Goal: Task Accomplishment & Management: Manage account settings

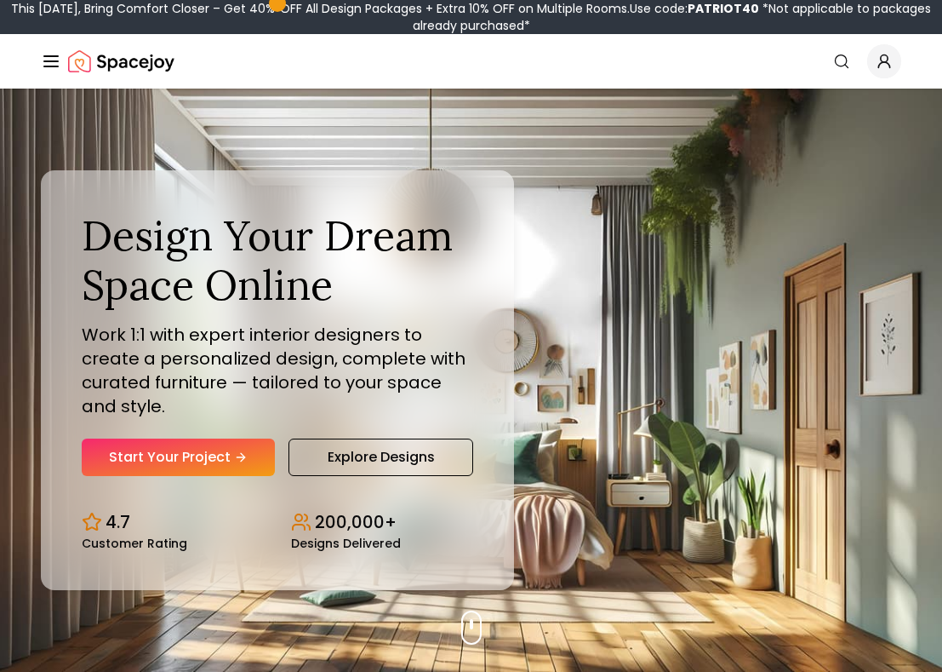
click at [891, 60] on icon "Global" at bounding box center [884, 61] width 17 height 17
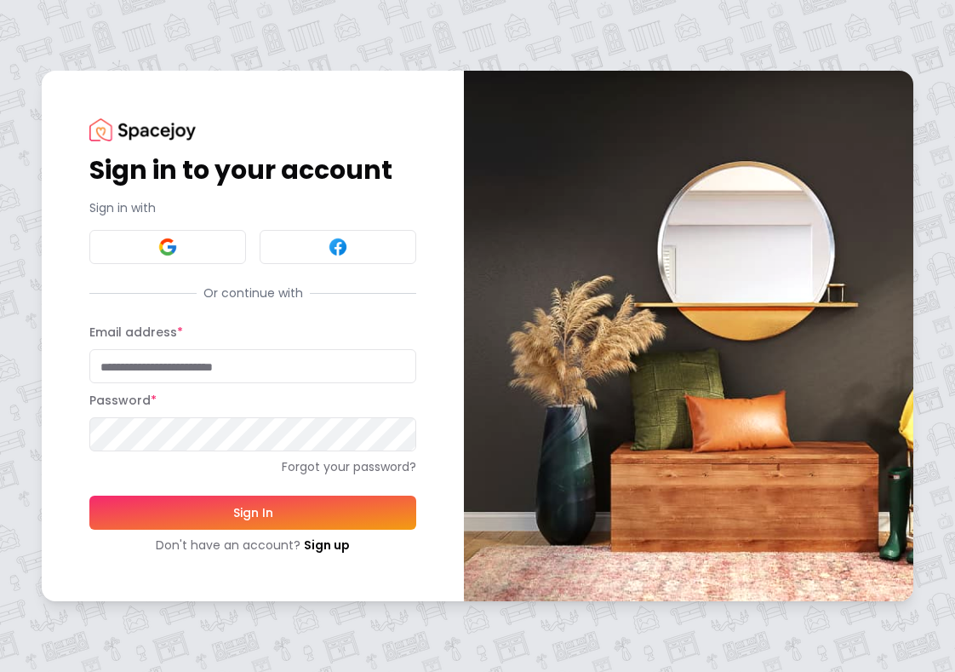
click at [175, 359] on input "Email address *" at bounding box center [252, 366] width 327 height 34
click at [175, 362] on input "Email address *" at bounding box center [252, 366] width 327 height 34
type input "**********"
click at [89, 495] on button "Sign In" at bounding box center [252, 512] width 327 height 34
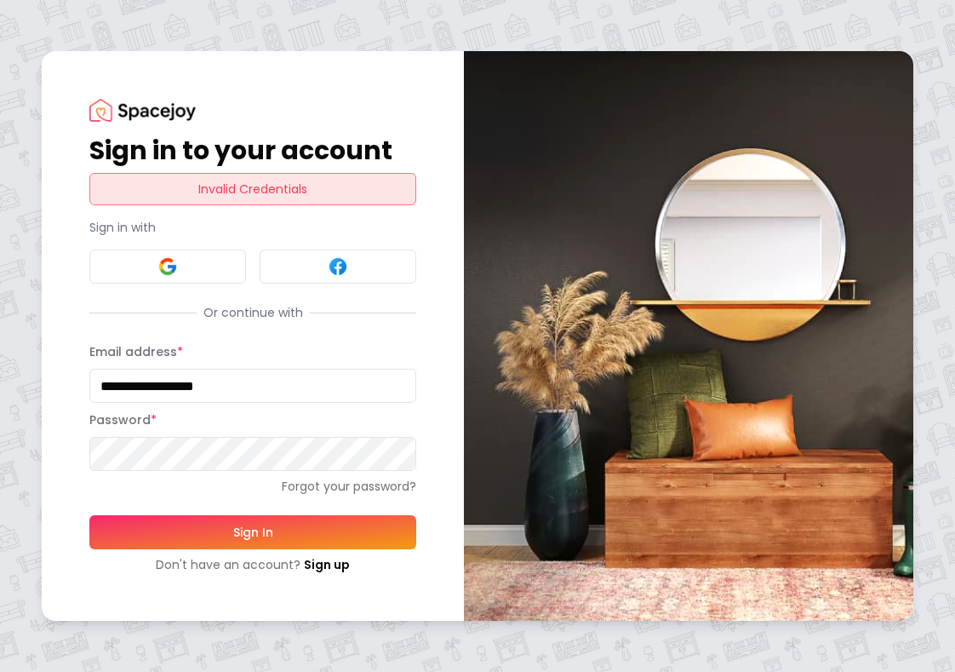
click at [43, 444] on div "**********" at bounding box center [253, 336] width 422 height 570
click at [89, 515] on button "Sign In" at bounding box center [252, 532] width 327 height 34
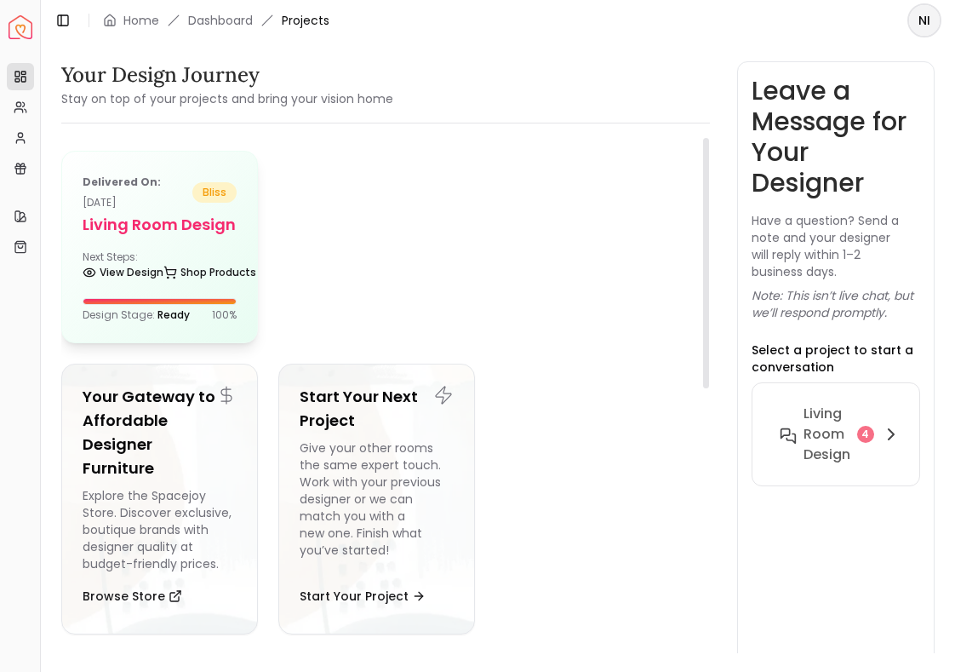
click at [223, 239] on div "Delivered on: Aug 31, 2025 bliss Living Room design Next Steps: View Design Sho…" at bounding box center [159, 247] width 195 height 191
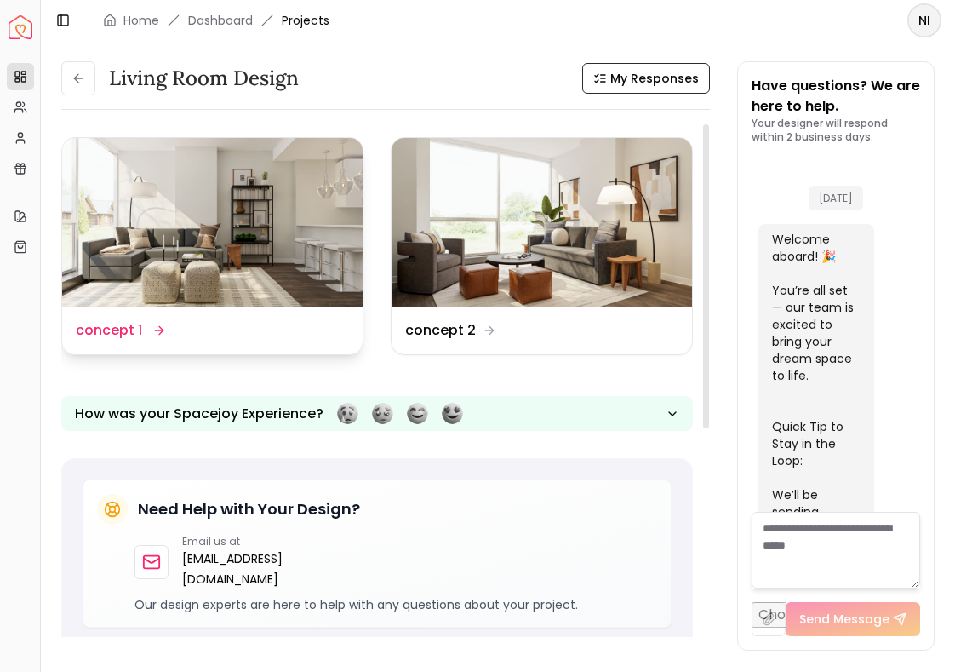
scroll to position [4325, 0]
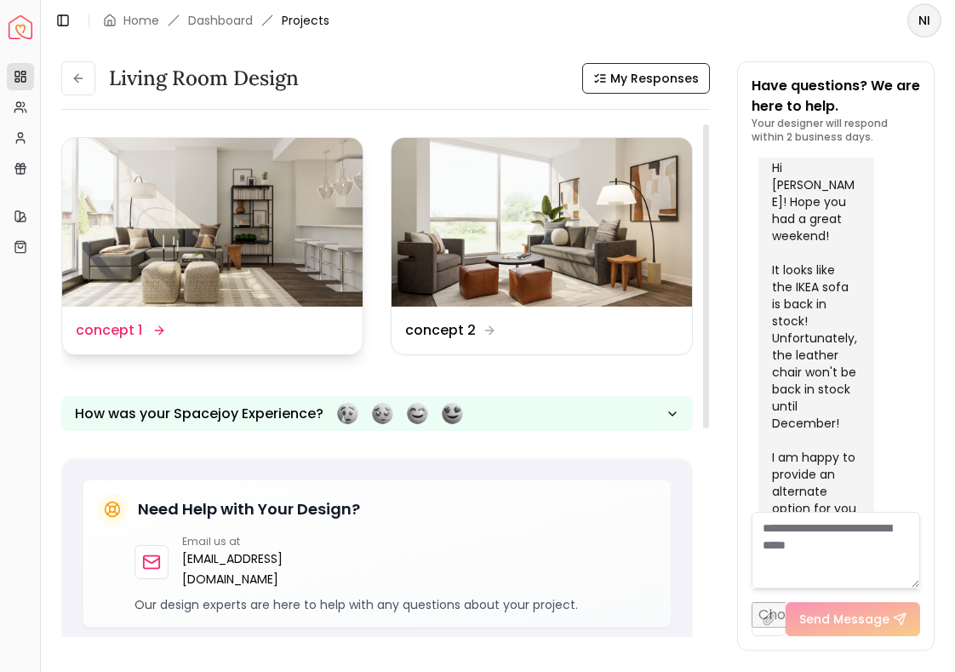
click at [284, 261] on img at bounding box center [212, 222] width 301 height 169
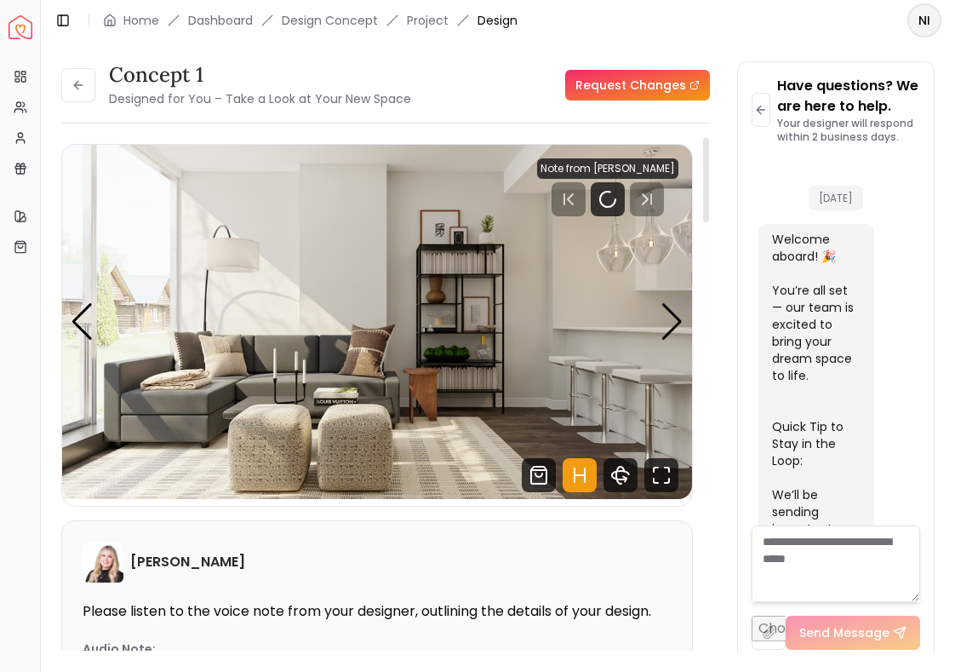
scroll to position [4311, 0]
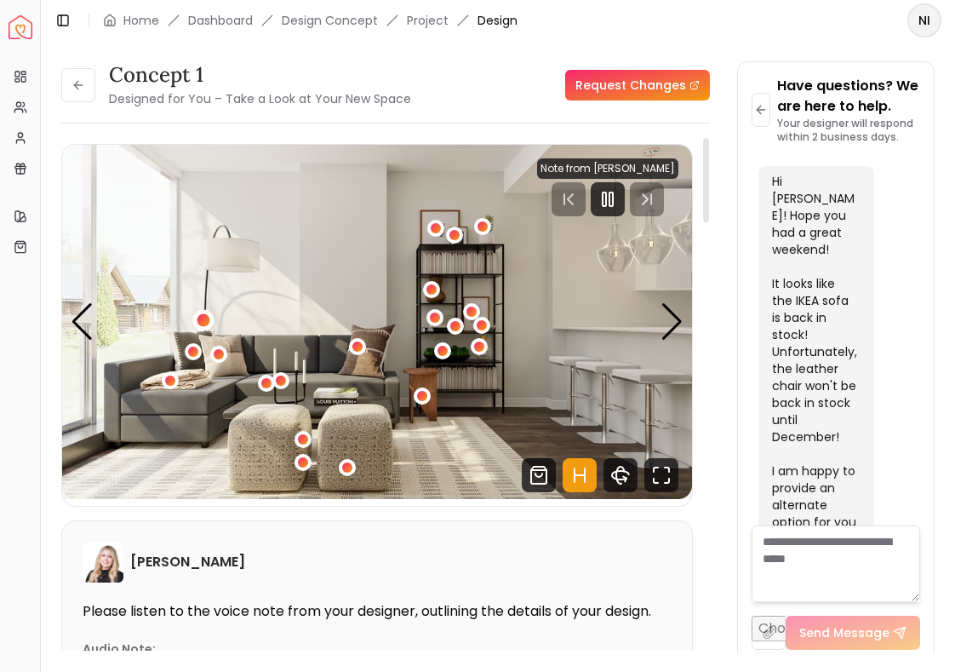
click at [203, 320] on div "1 / 5" at bounding box center [203, 320] width 13 height 13
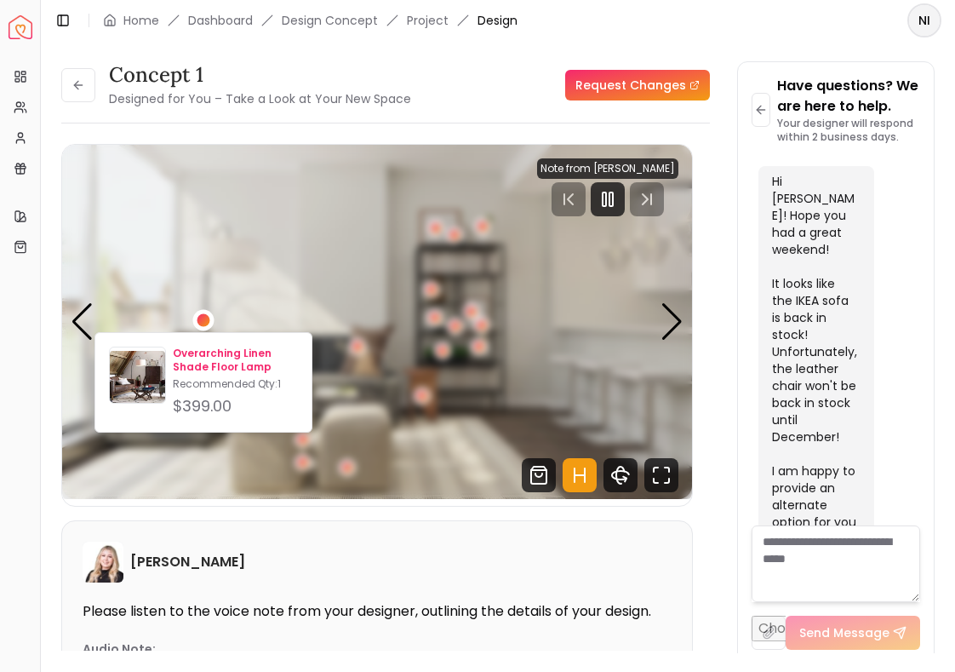
click at [212, 358] on p "Overarching Linen Shade Floor Lamp" at bounding box center [235, 360] width 125 height 27
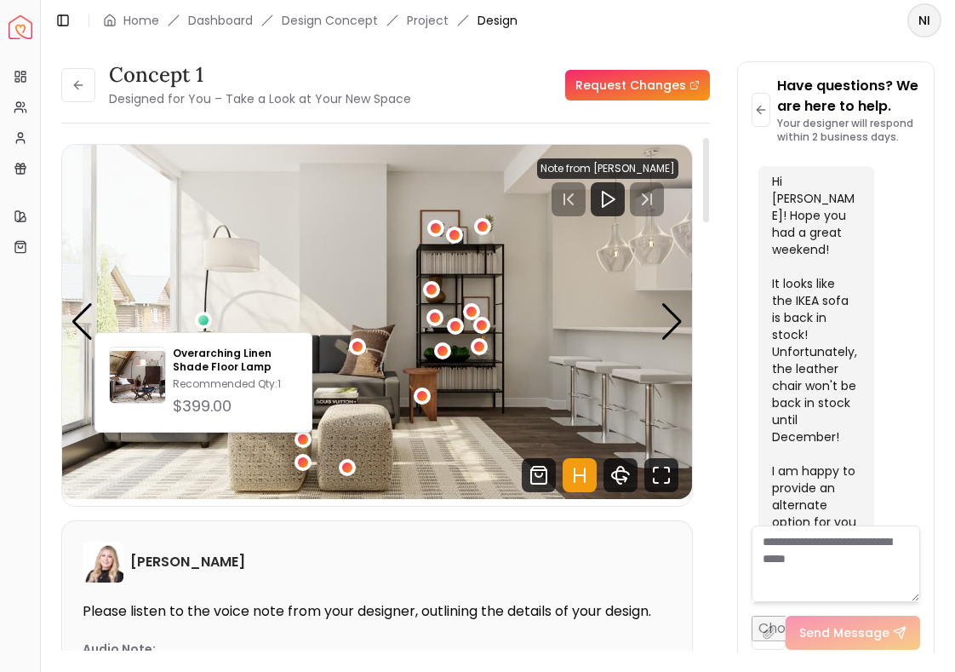
click at [301, 311] on img "1 / 5" at bounding box center [377, 322] width 630 height 354
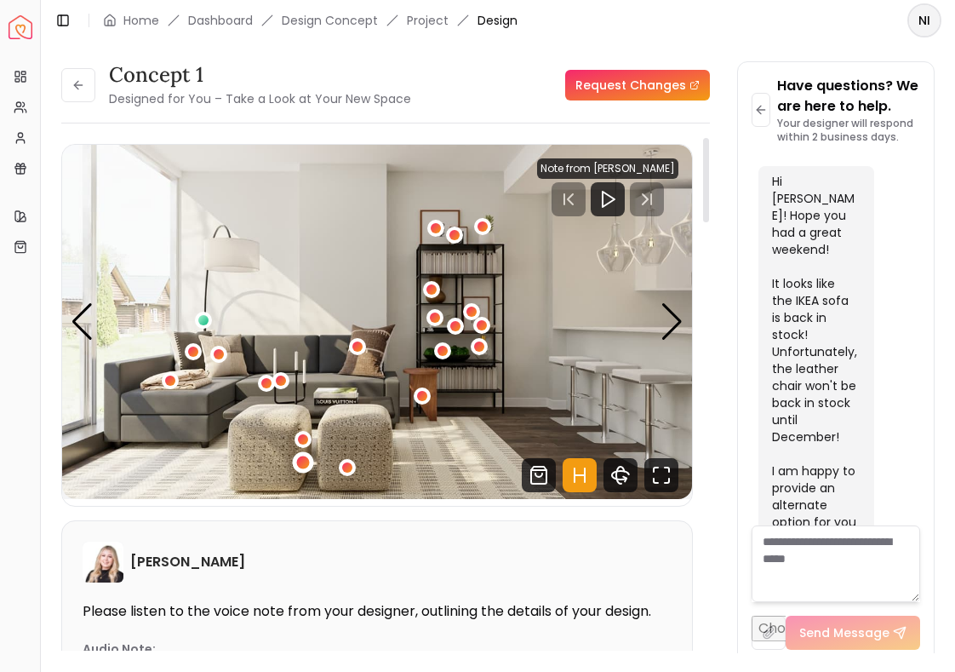
click at [302, 461] on div "1 / 5" at bounding box center [303, 462] width 13 height 13
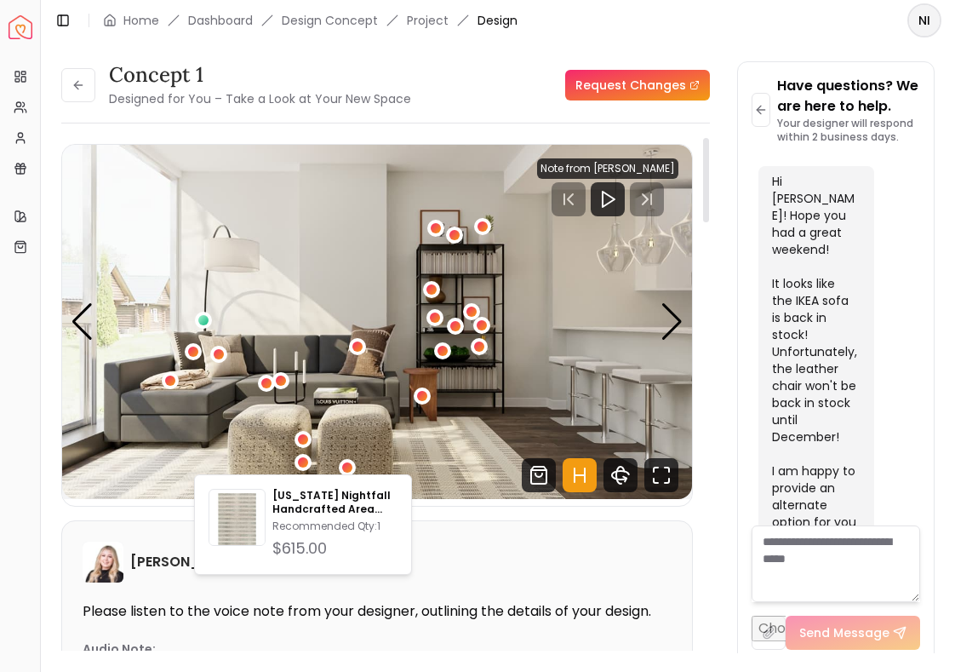
click at [170, 484] on img "1 / 5" at bounding box center [377, 322] width 630 height 354
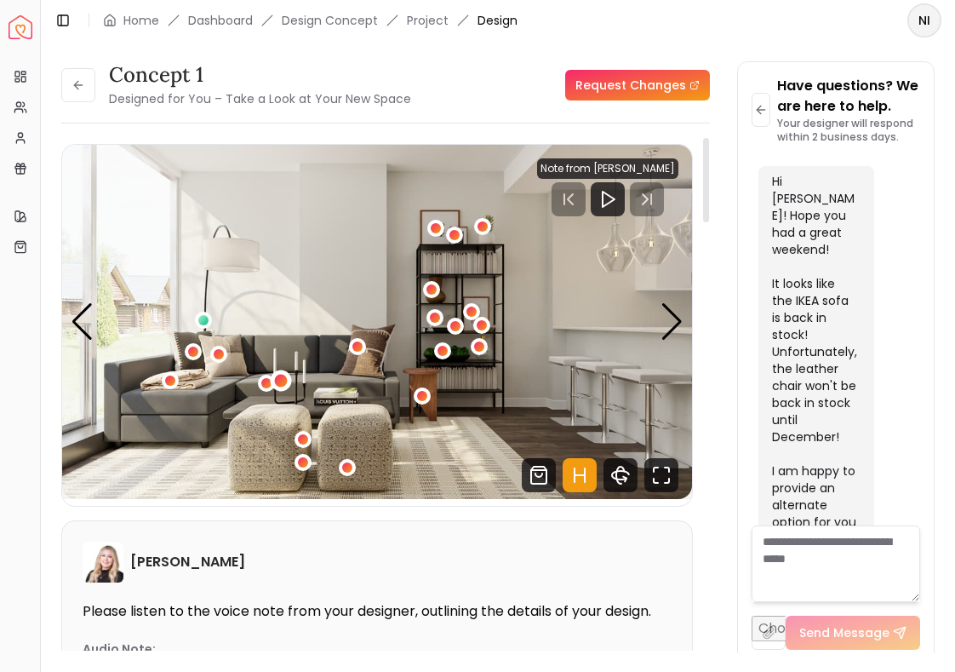
click at [278, 382] on div "1 / 5" at bounding box center [280, 381] width 13 height 13
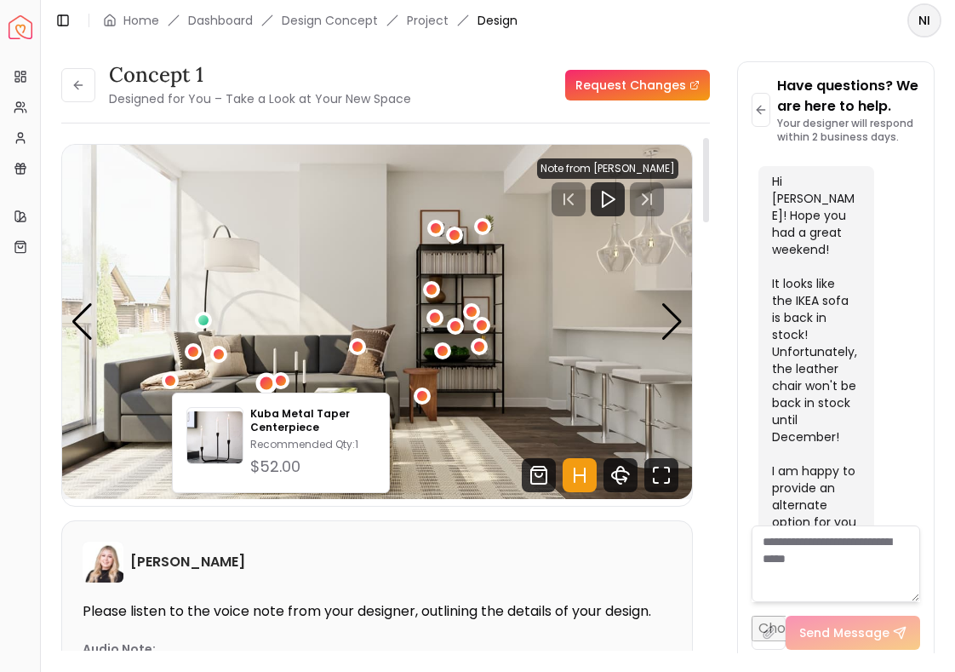
click at [266, 386] on div "1 / 5" at bounding box center [267, 382] width 13 height 13
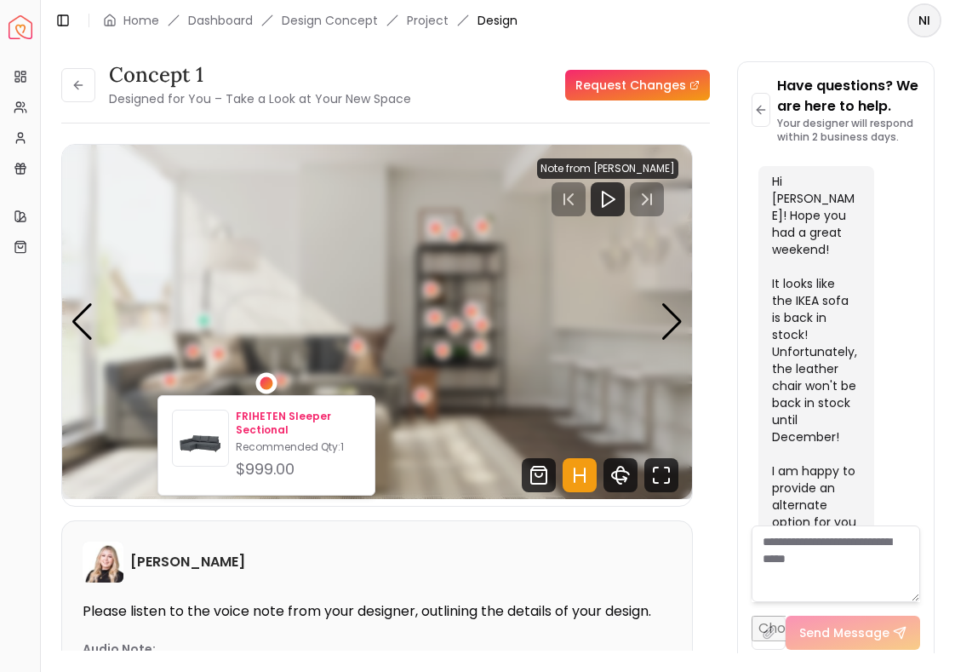
click at [264, 420] on p "FRIHETEN Sleeper Sectional" at bounding box center [298, 423] width 125 height 27
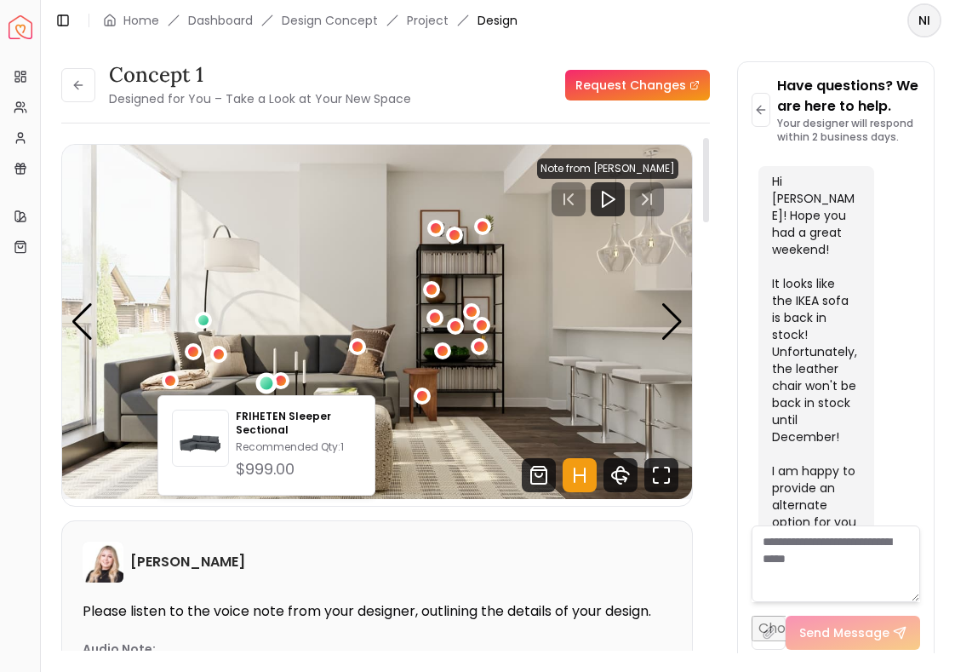
click at [317, 339] on img "1 / 5" at bounding box center [377, 322] width 630 height 354
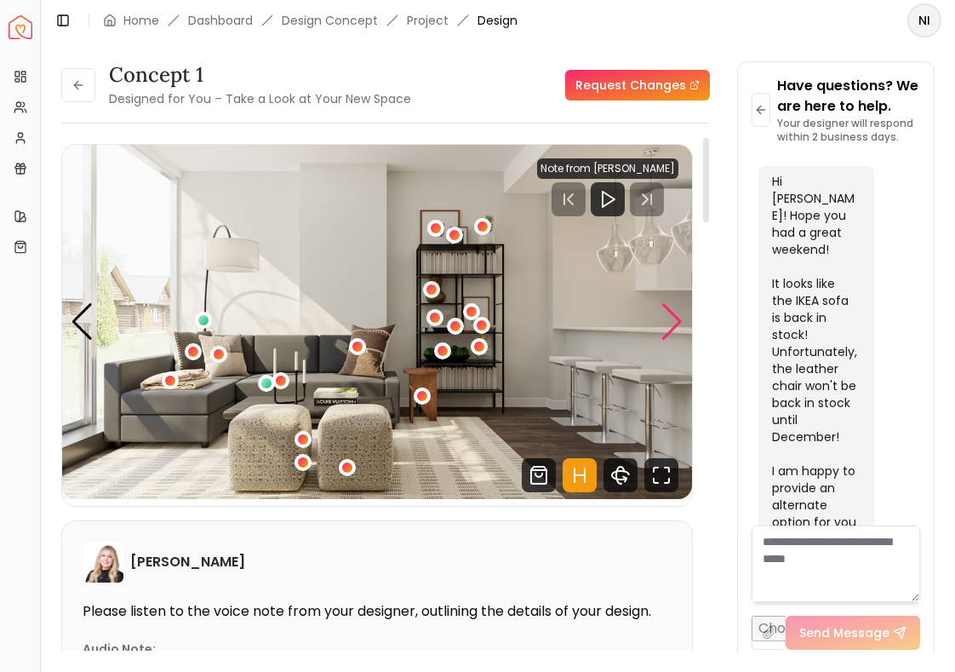
click at [669, 316] on div "Next slide" at bounding box center [672, 321] width 23 height 37
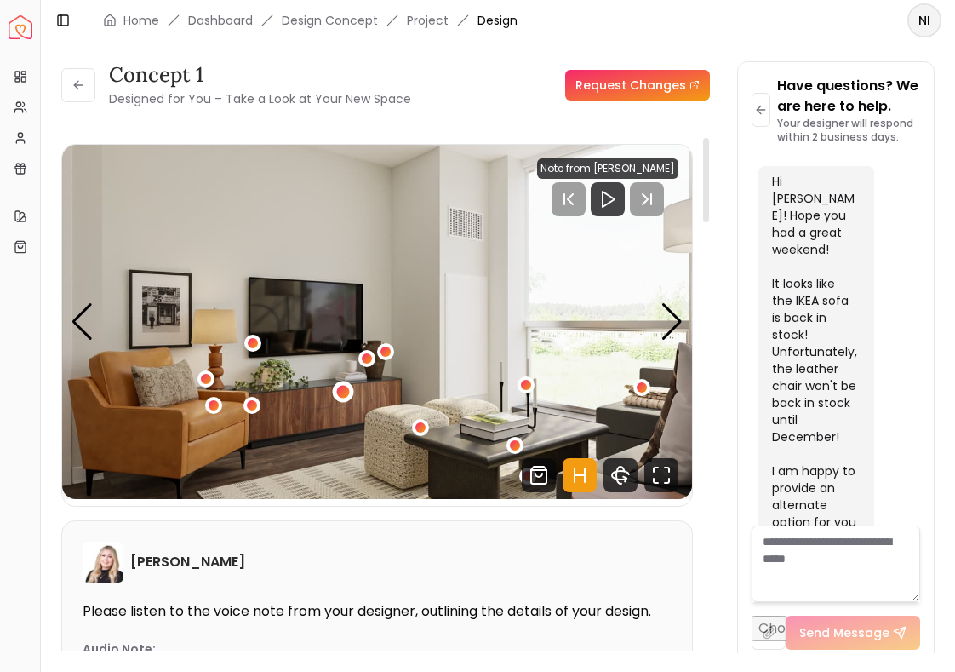
click at [341, 392] on div "2 / 5" at bounding box center [343, 392] width 13 height 13
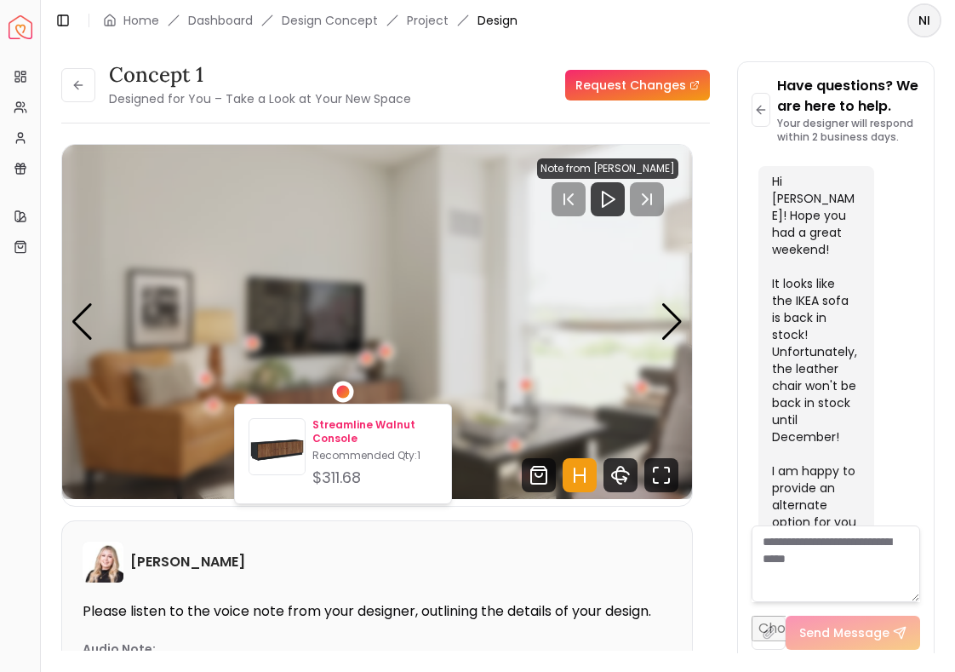
click at [343, 427] on p "Streamline Walnut Console" at bounding box center [374, 431] width 125 height 27
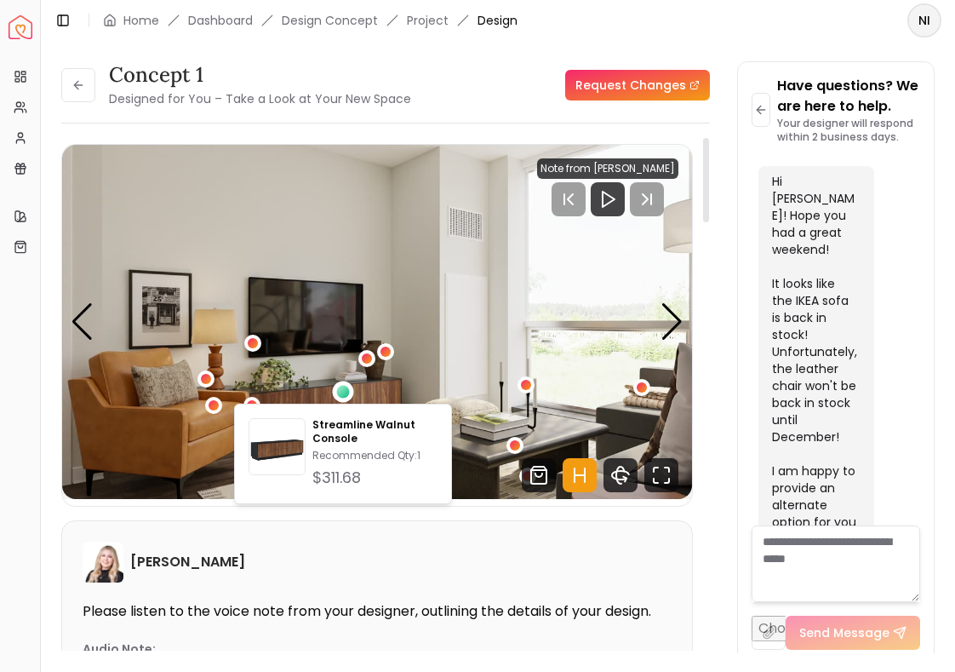
click at [589, 361] on img "2 / 5" at bounding box center [377, 322] width 630 height 354
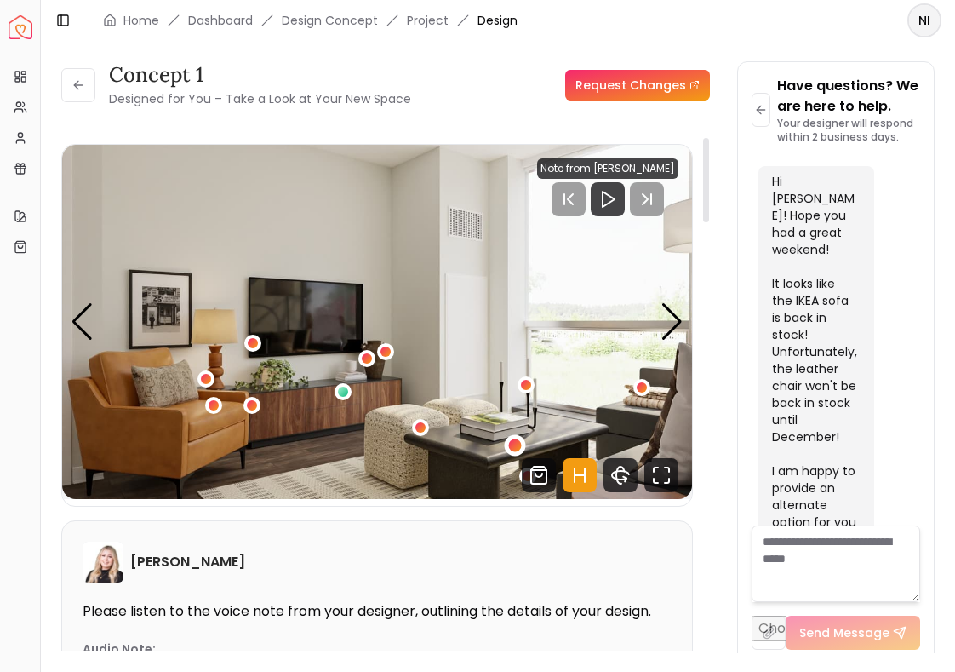
click at [512, 449] on div "2 / 5" at bounding box center [515, 444] width 13 height 13
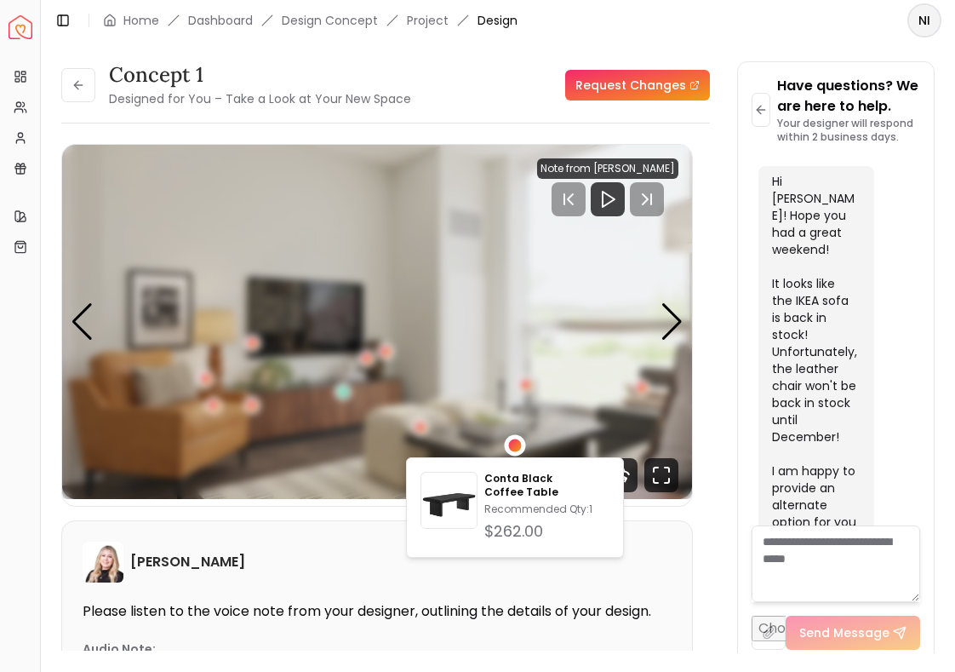
click at [408, 473] on div "Conta Black Coffee Table Recommended Qty: 1 $262.00" at bounding box center [515, 507] width 218 height 100
click at [507, 485] on p "Conta Black Coffee Table" at bounding box center [546, 485] width 125 height 27
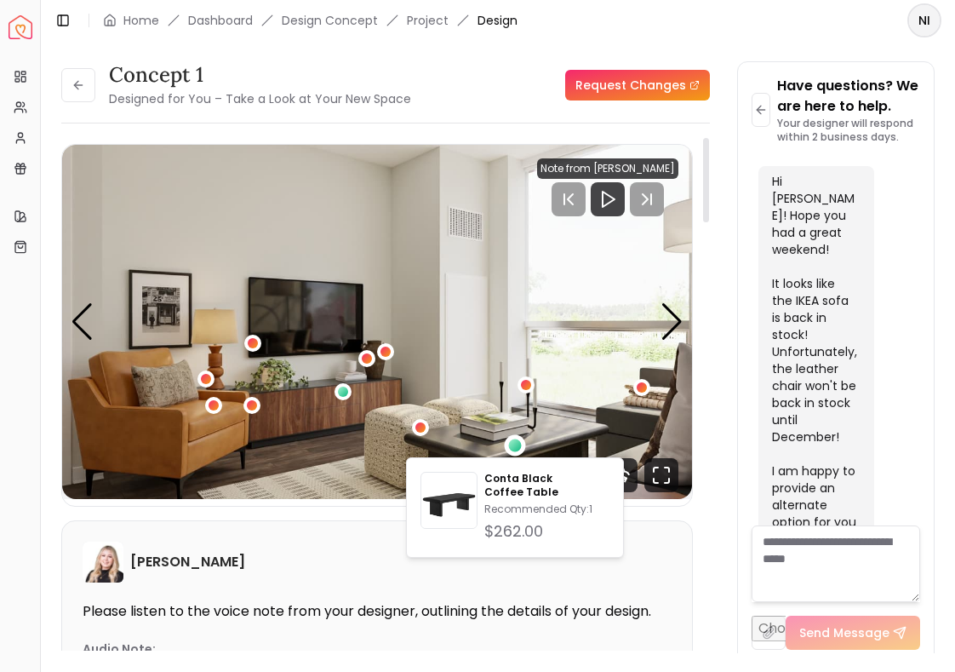
click at [599, 382] on img "2 / 5" at bounding box center [377, 322] width 630 height 354
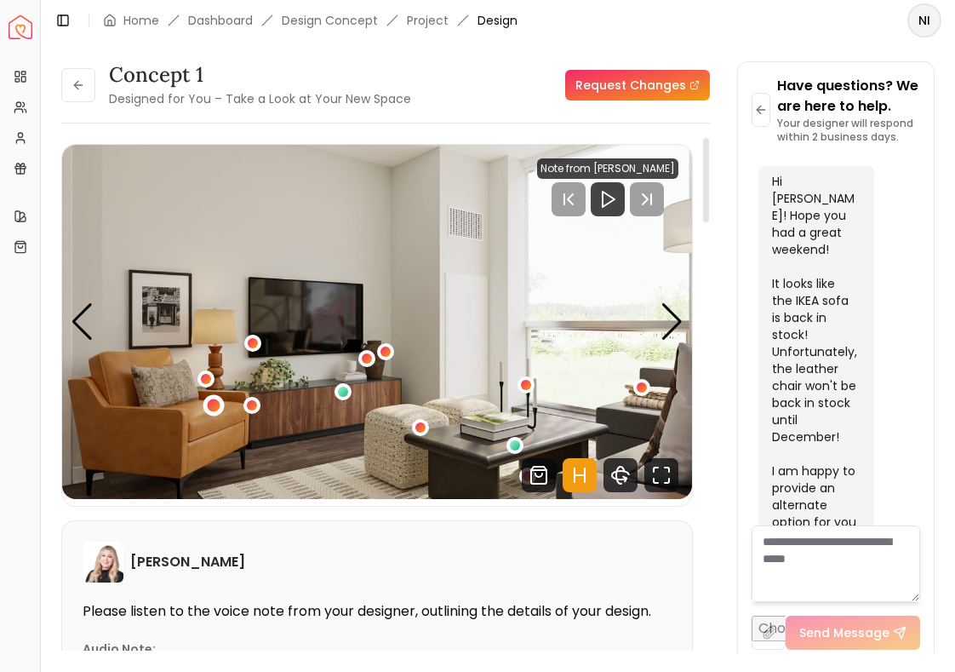
click at [214, 406] on div "2 / 5" at bounding box center [213, 405] width 13 height 13
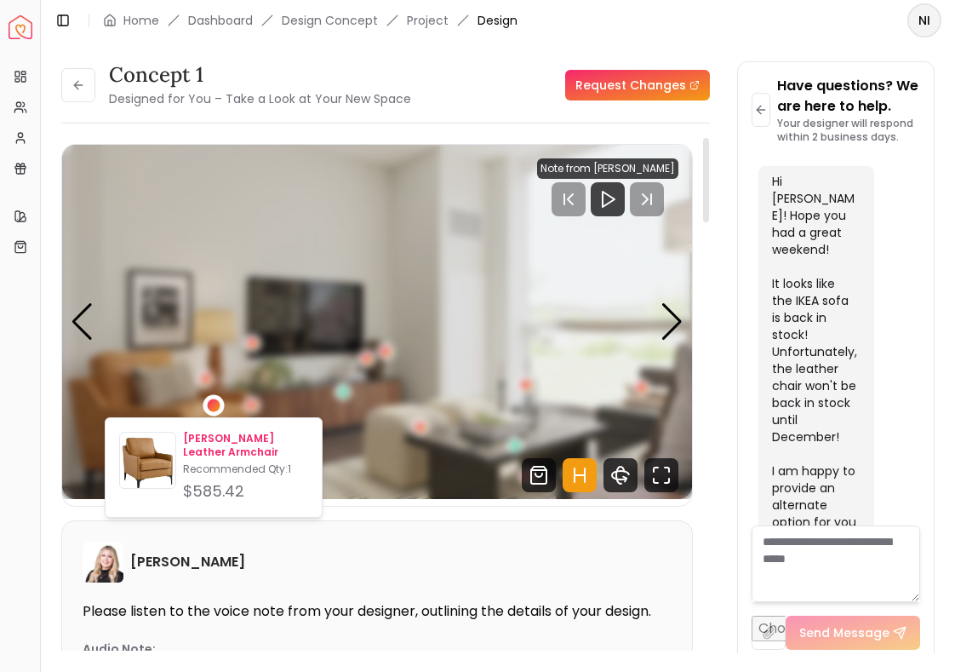
click at [209, 462] on p "Recommended Qty: 1" at bounding box center [245, 469] width 125 height 14
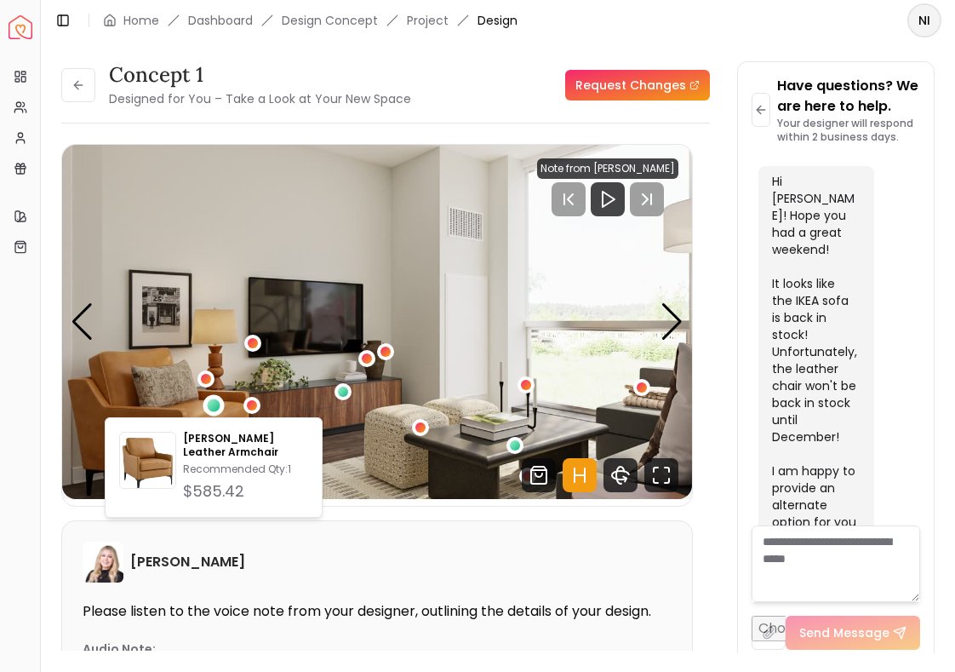
click at [199, 278] on img "2 / 5" at bounding box center [377, 322] width 630 height 354
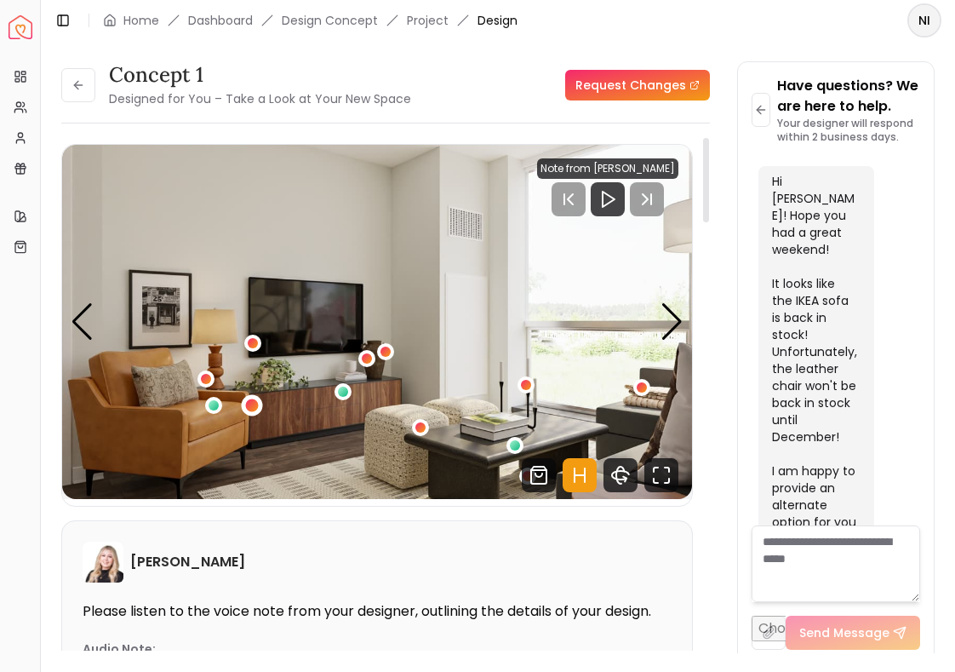
click at [253, 401] on div "2 / 5" at bounding box center [251, 404] width 13 height 13
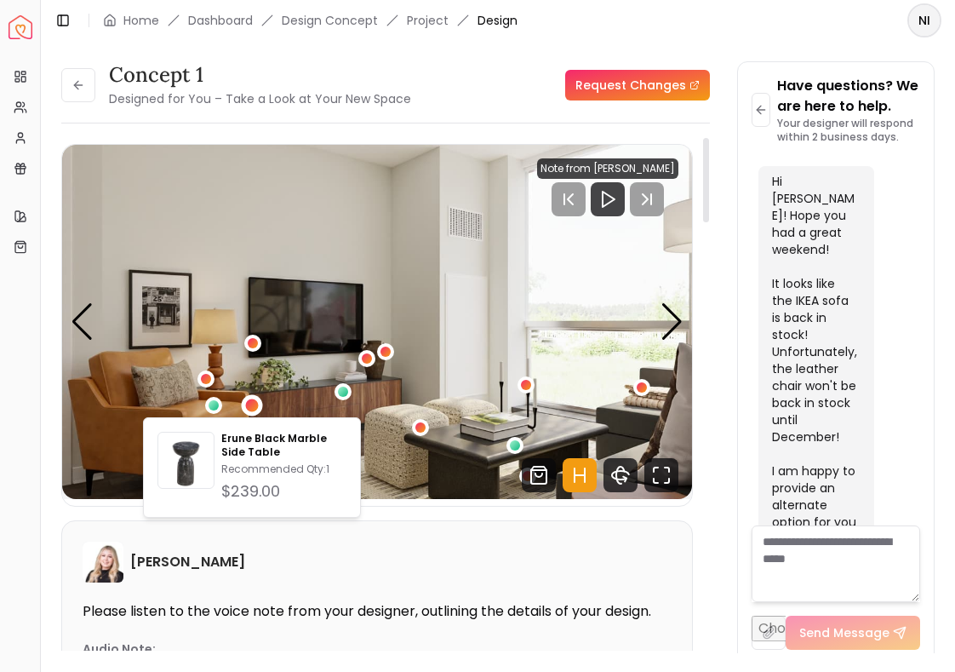
click at [335, 407] on img "2 / 5" at bounding box center [377, 322] width 630 height 354
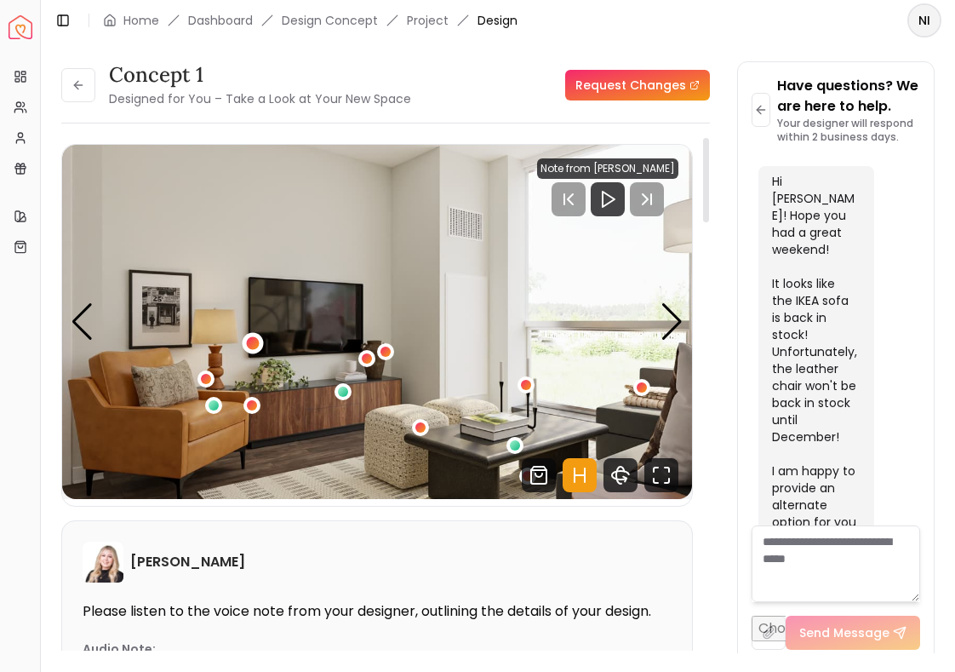
click at [251, 344] on div "2 / 5" at bounding box center [252, 342] width 13 height 13
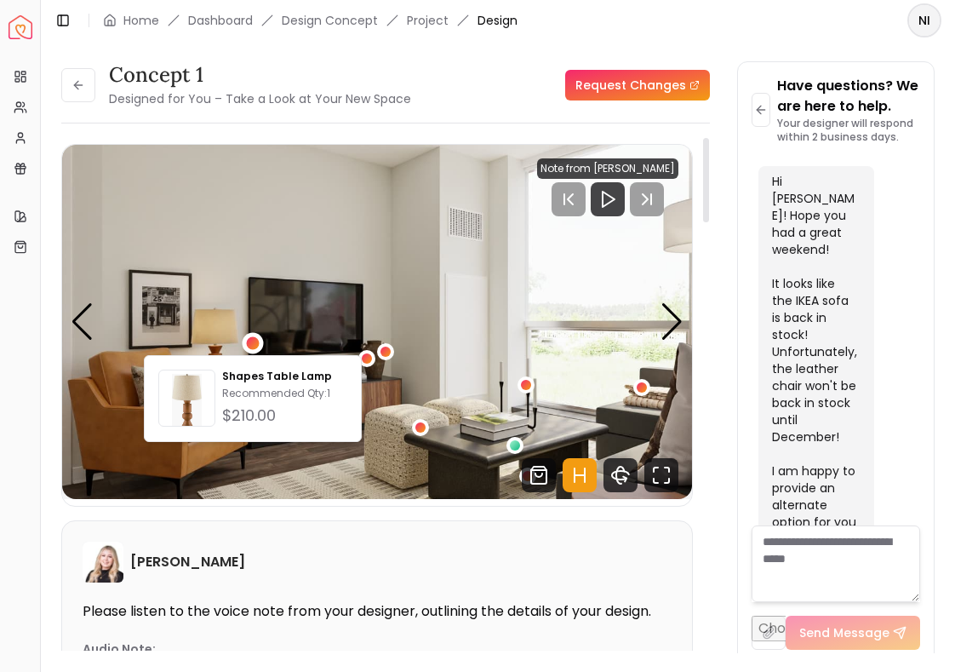
click at [281, 344] on img "2 / 5" at bounding box center [377, 322] width 630 height 354
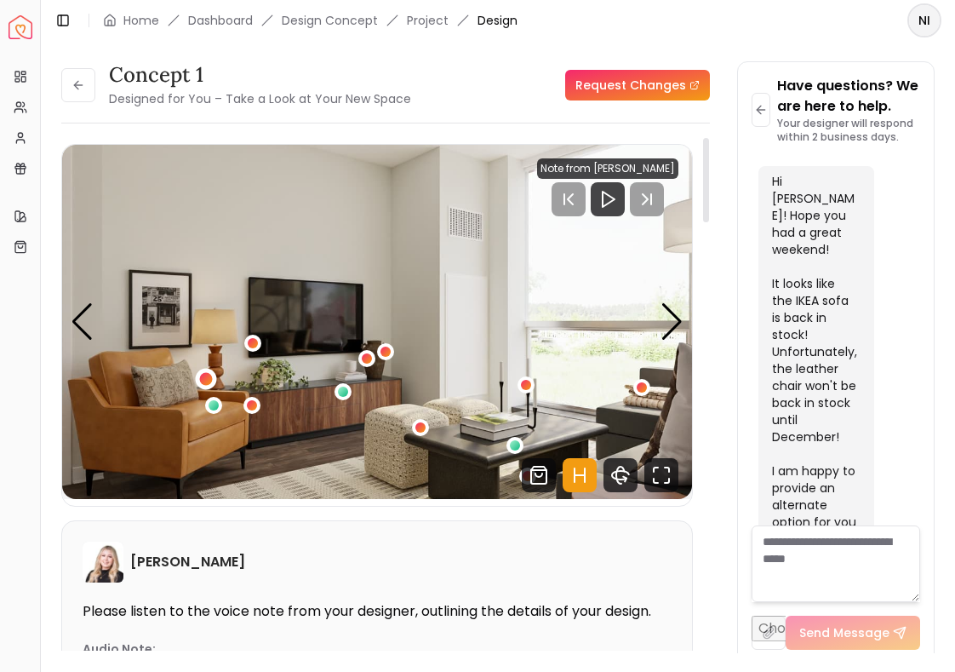
click at [211, 381] on div "2 / 5" at bounding box center [206, 379] width 21 height 21
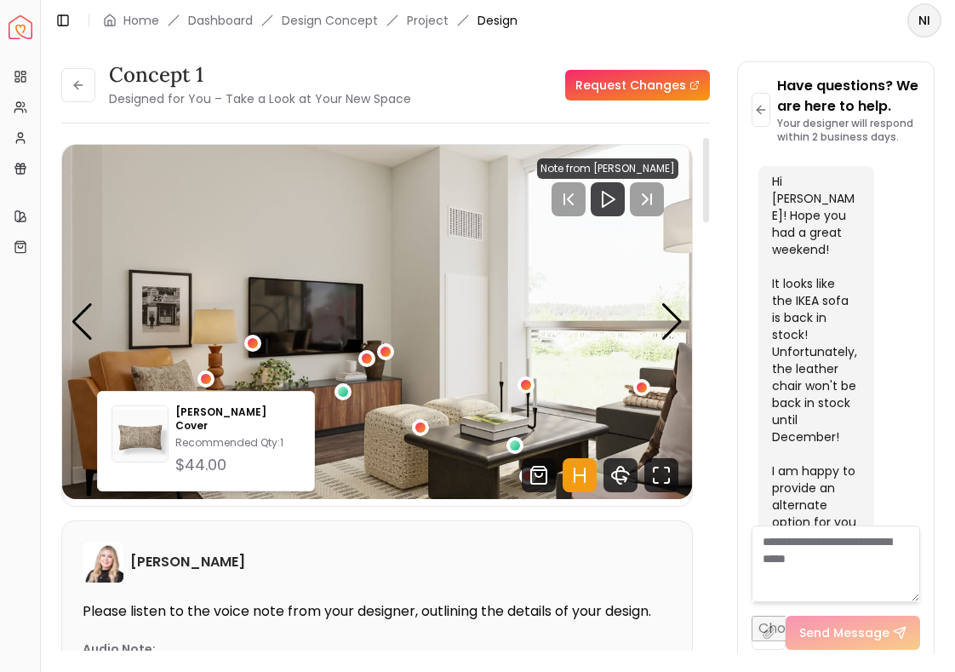
click at [235, 380] on img "2 / 5" at bounding box center [377, 322] width 630 height 354
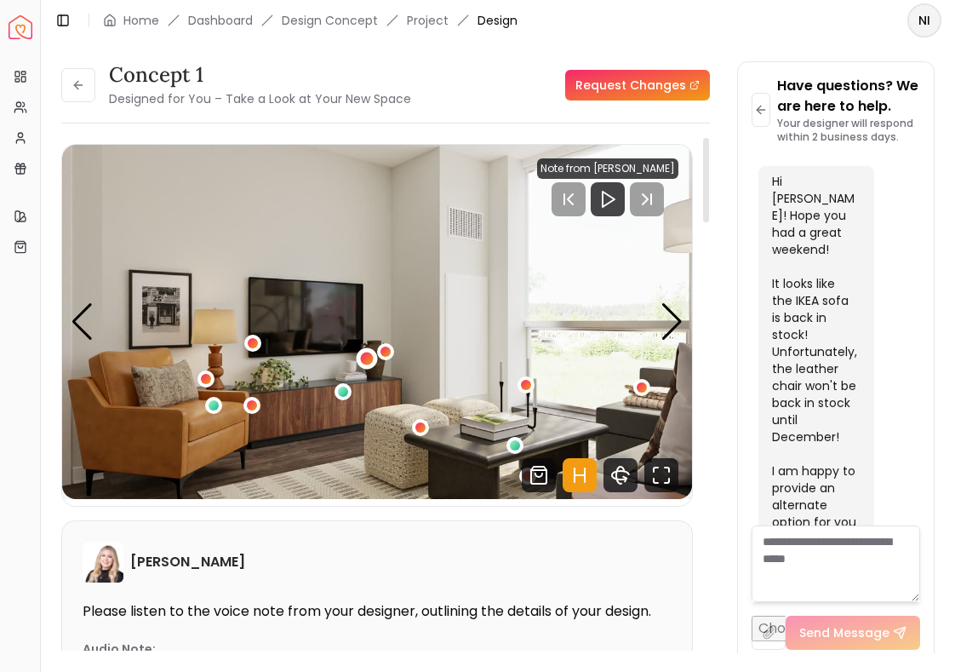
click at [369, 361] on div "2 / 5" at bounding box center [366, 358] width 13 height 13
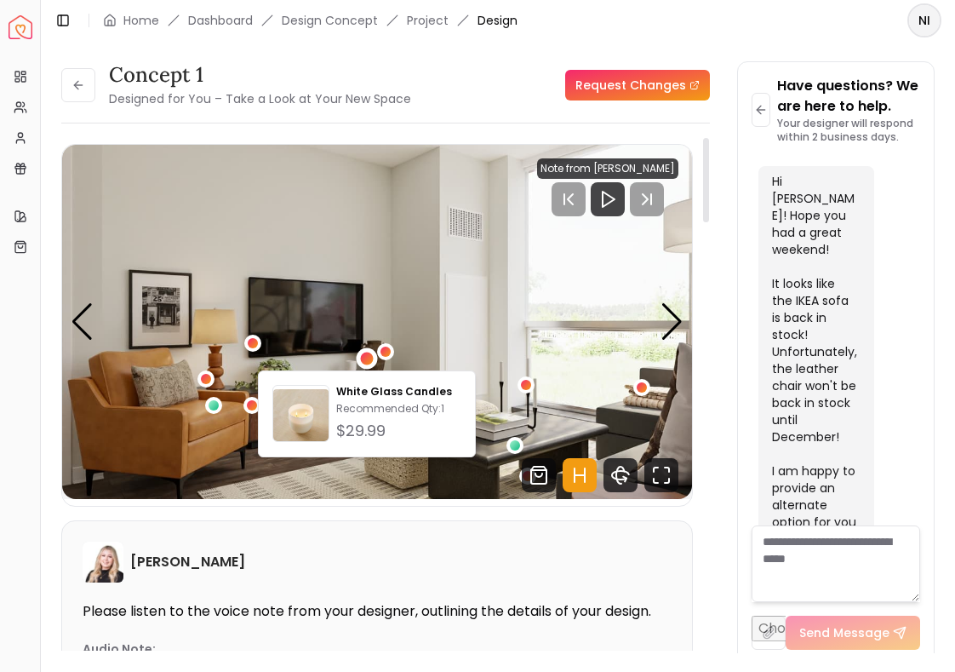
click at [378, 320] on img "2 / 5" at bounding box center [377, 322] width 630 height 354
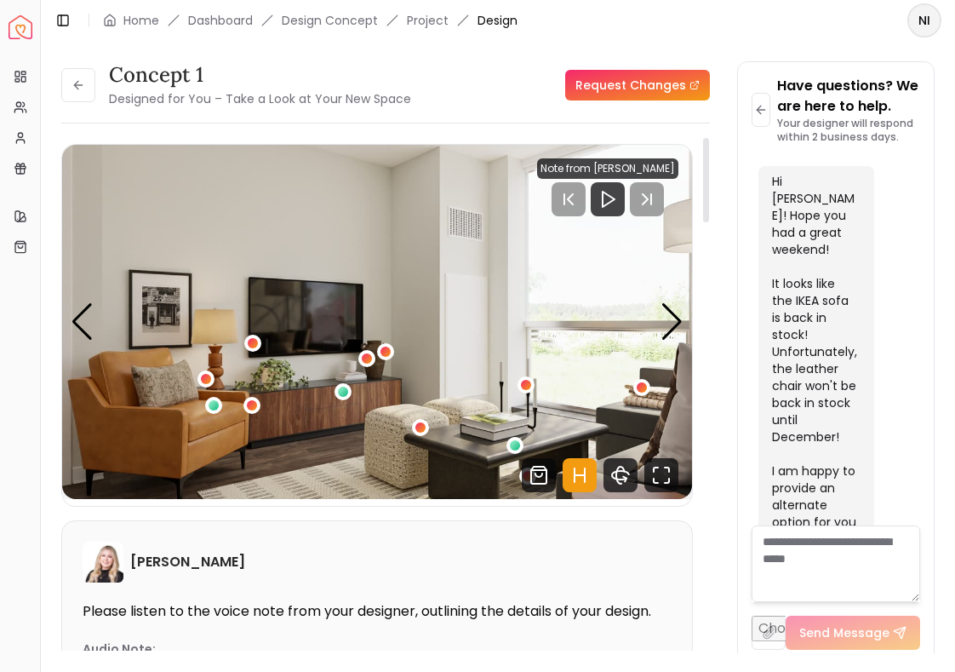
click at [387, 363] on img "2 / 5" at bounding box center [377, 322] width 630 height 354
click at [387, 356] on div "2 / 5" at bounding box center [386, 351] width 13 height 13
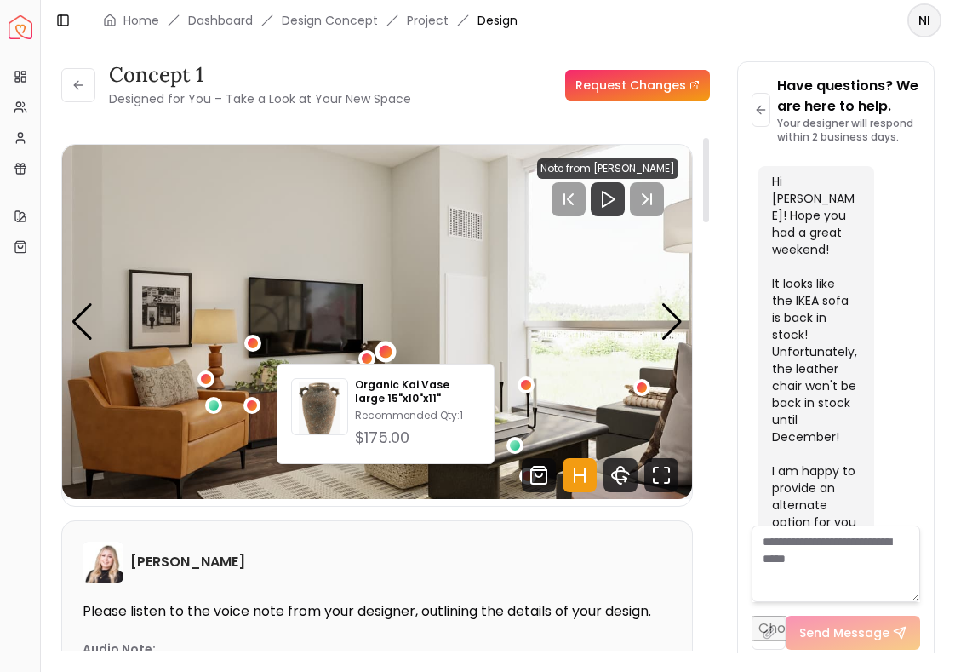
click at [390, 306] on img "2 / 5" at bounding box center [377, 322] width 630 height 354
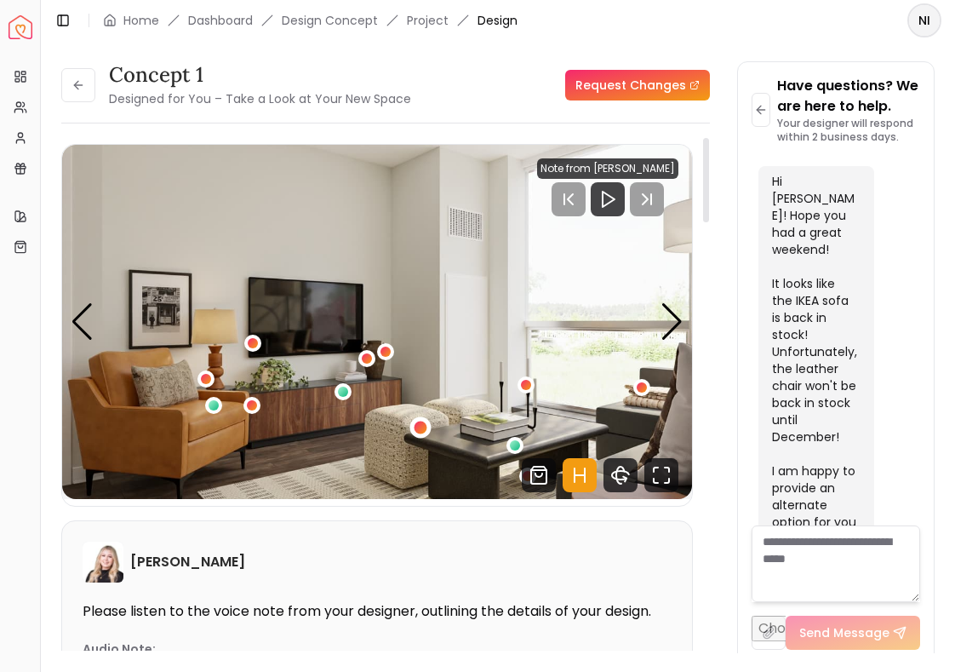
click at [421, 426] on div "2 / 5" at bounding box center [421, 427] width 13 height 13
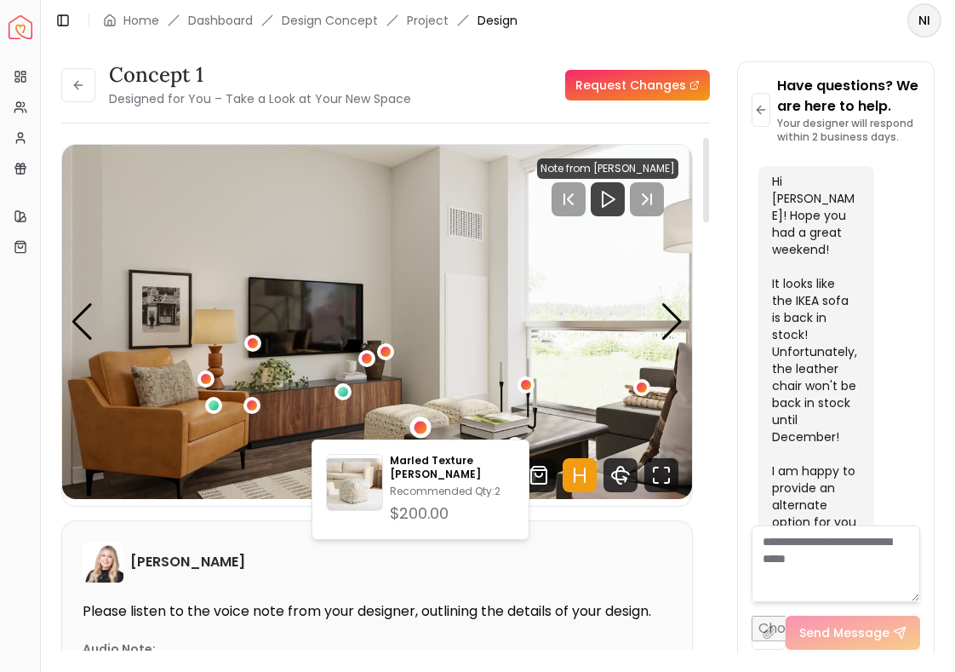
click at [423, 392] on img "2 / 5" at bounding box center [377, 322] width 630 height 354
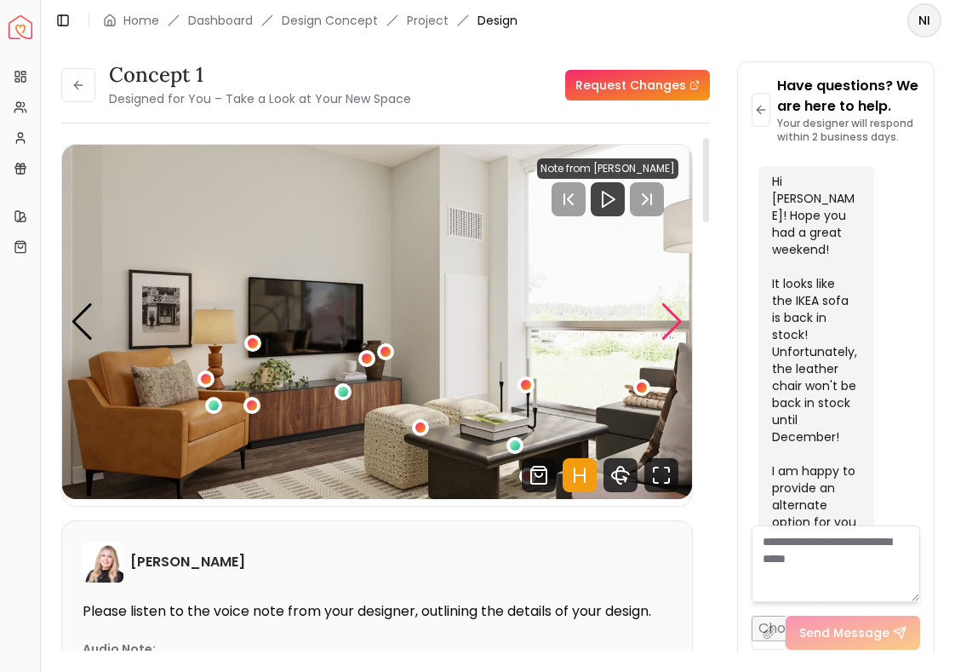
click at [667, 322] on div "Next slide" at bounding box center [672, 321] width 23 height 37
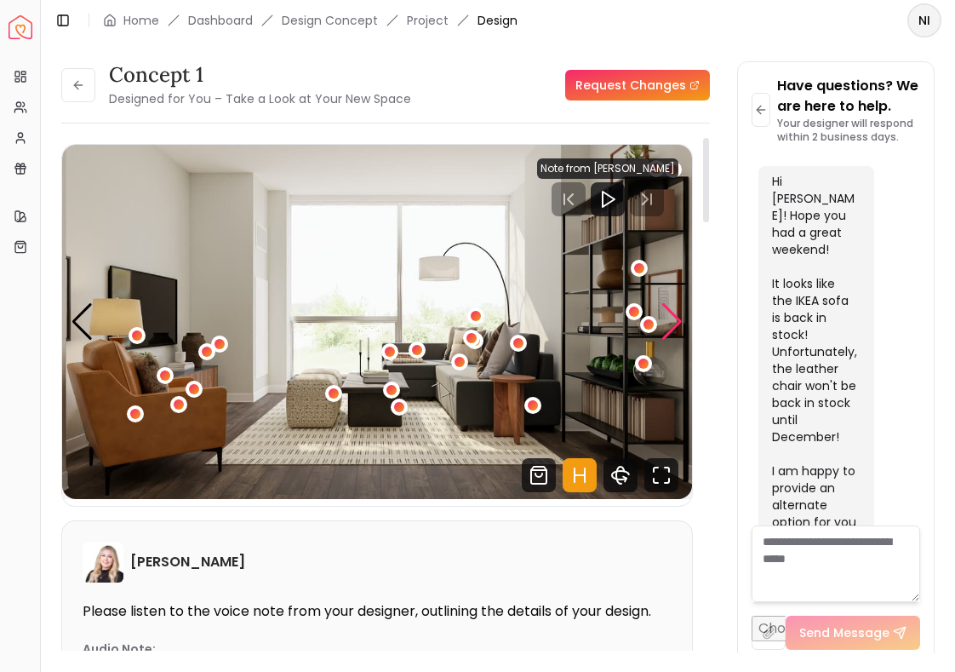
click at [673, 316] on div "Next slide" at bounding box center [672, 321] width 23 height 37
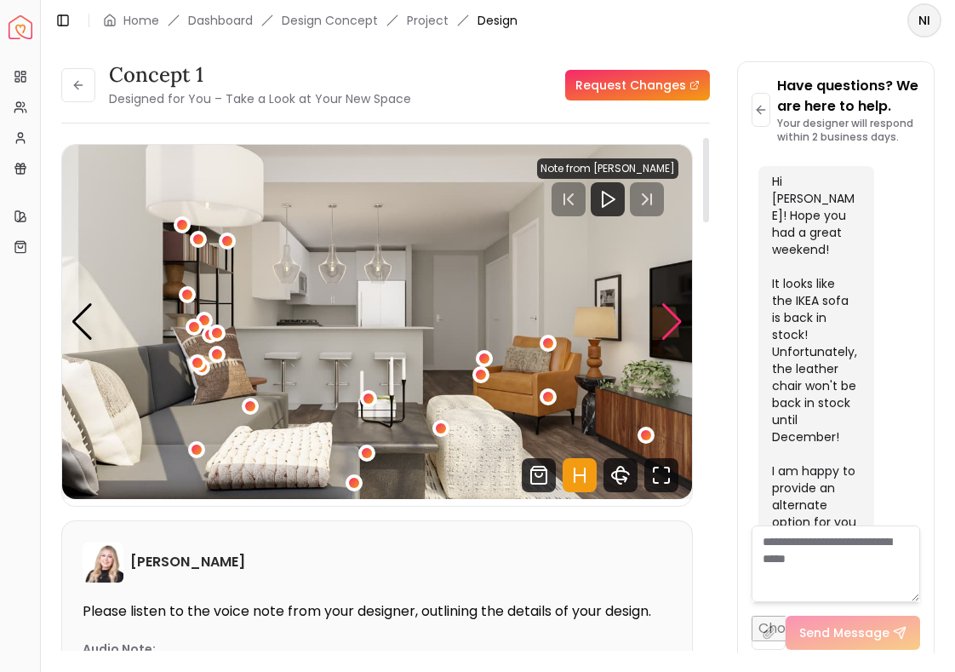
click at [674, 318] on div "Next slide" at bounding box center [672, 321] width 23 height 37
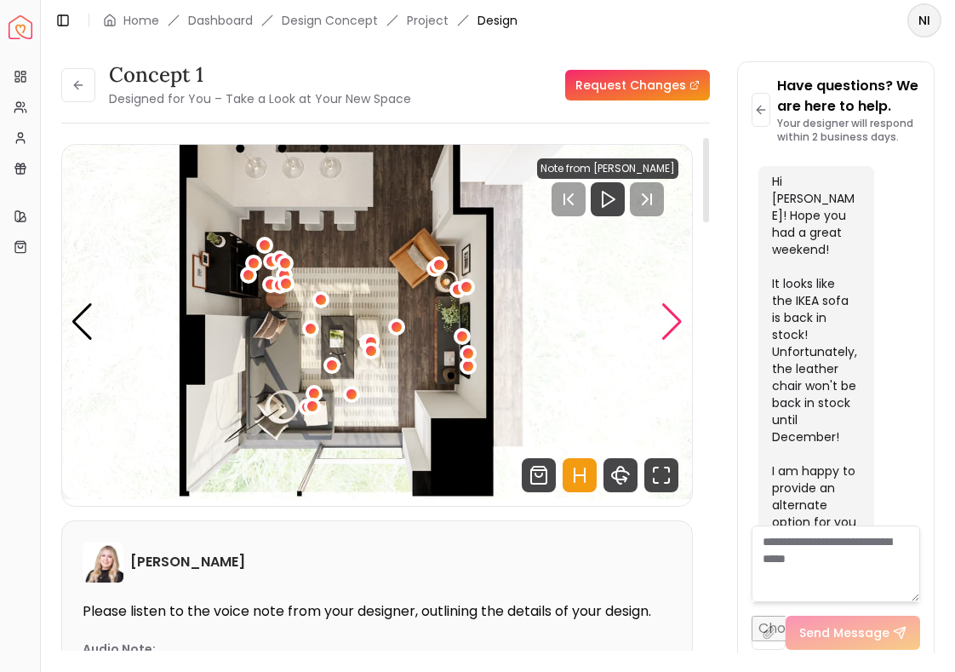
click at [675, 317] on div "Next slide" at bounding box center [672, 321] width 23 height 37
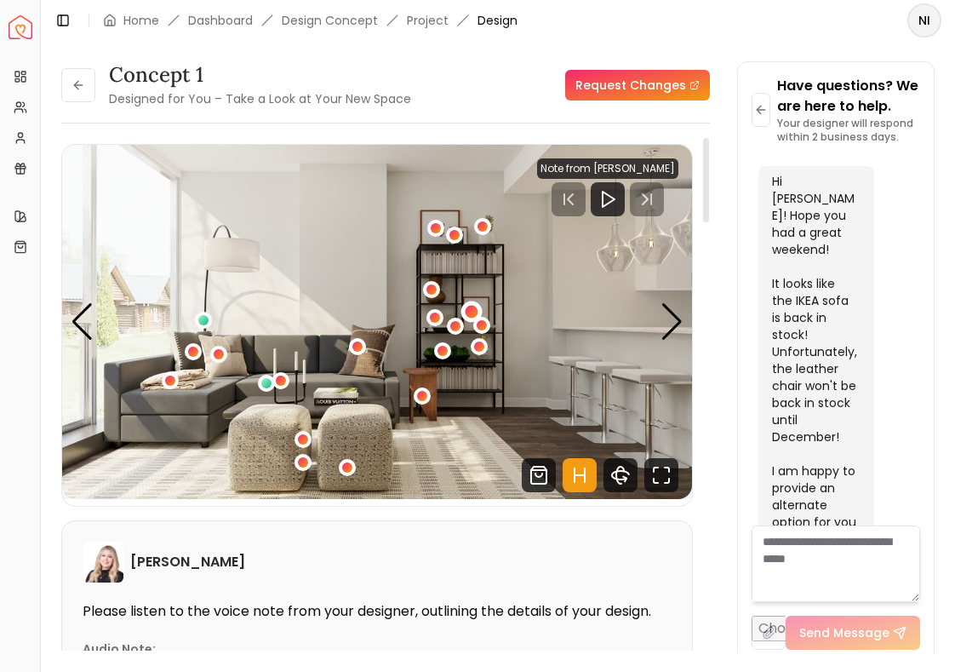
click at [472, 313] on div "1 / 5" at bounding box center [472, 312] width 13 height 13
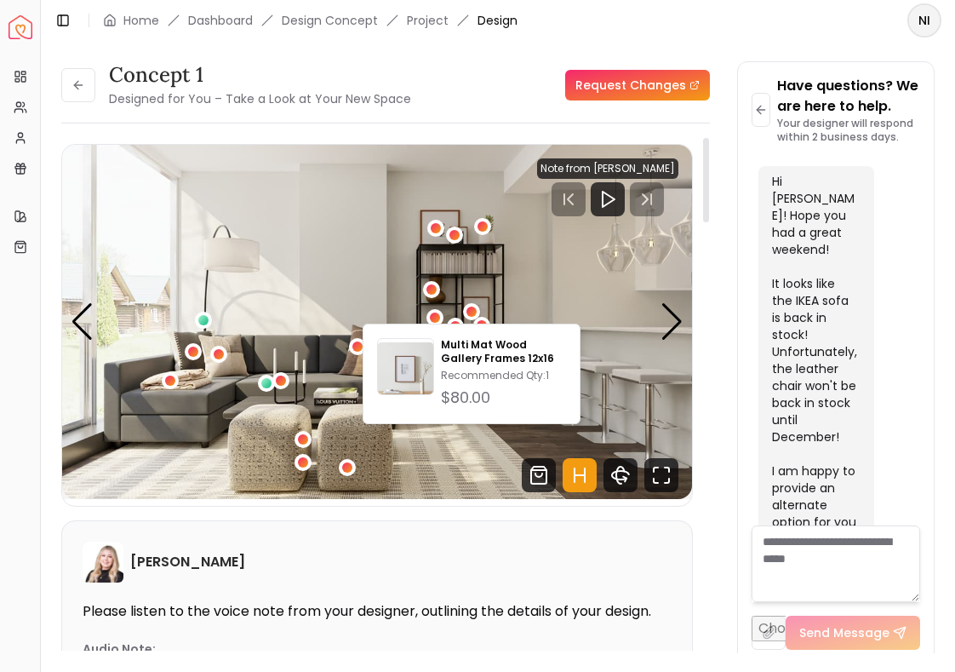
click at [497, 299] on img "1 / 5" at bounding box center [377, 322] width 630 height 354
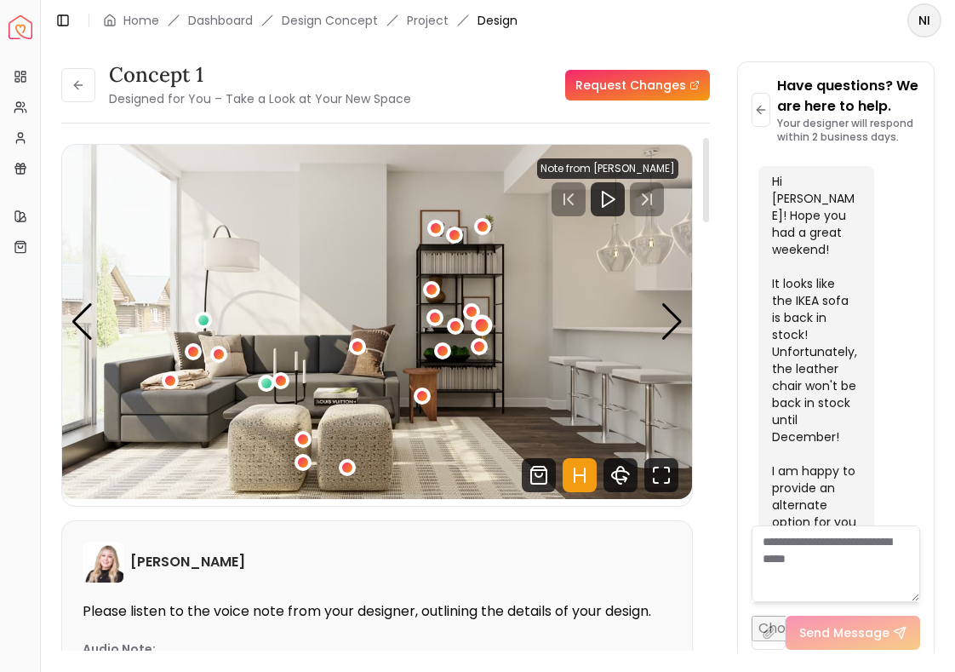
click at [485, 320] on div "1 / 5" at bounding box center [482, 324] width 13 height 13
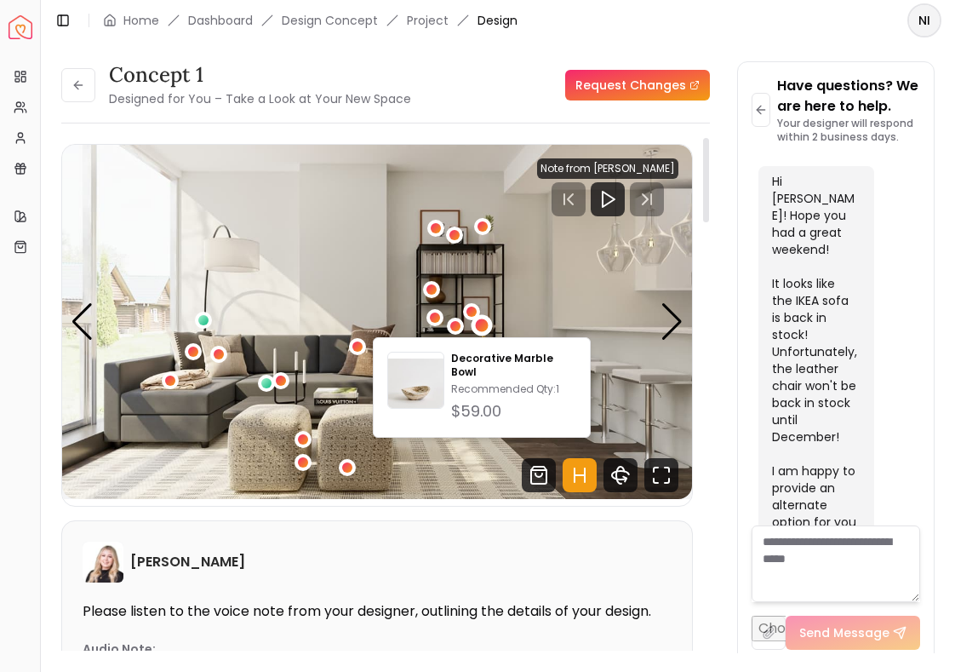
click at [498, 304] on img "1 / 5" at bounding box center [377, 322] width 630 height 354
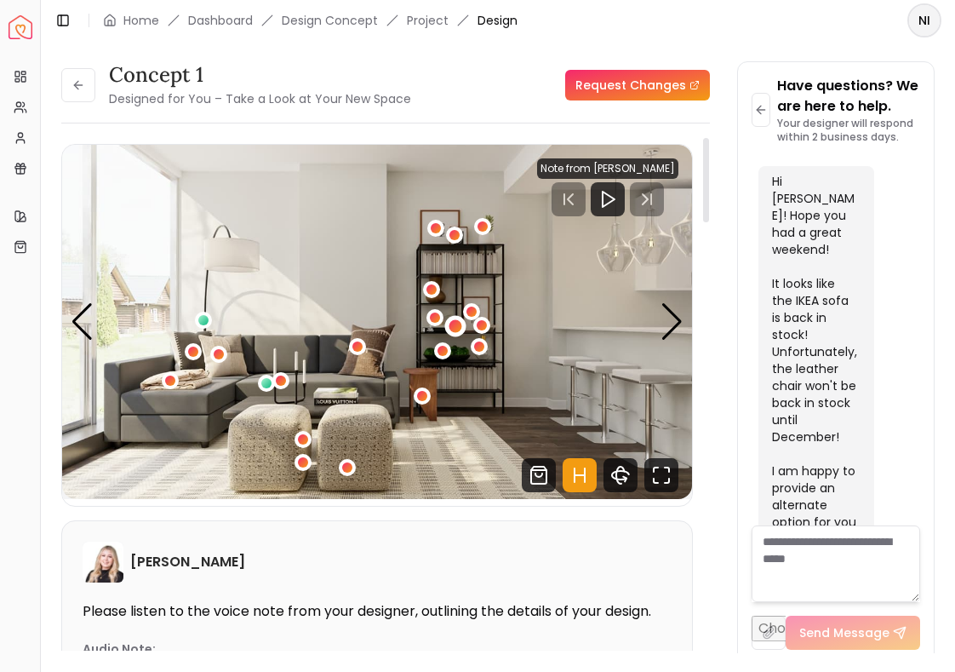
click at [455, 323] on div "1 / 5" at bounding box center [455, 325] width 13 height 13
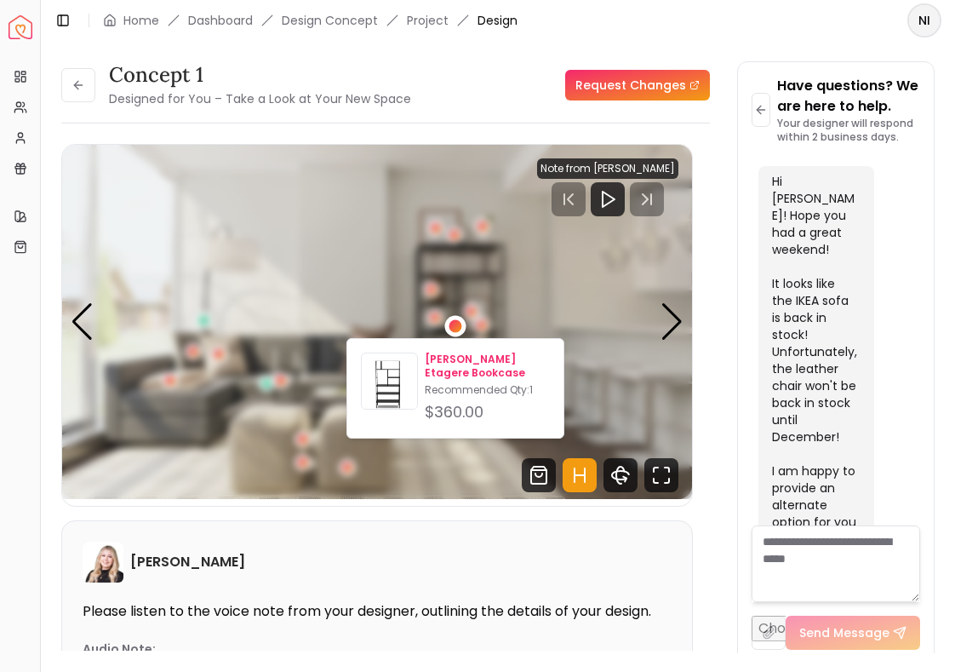
click at [464, 358] on p "[PERSON_NAME] Etagere Bookcase" at bounding box center [487, 365] width 125 height 27
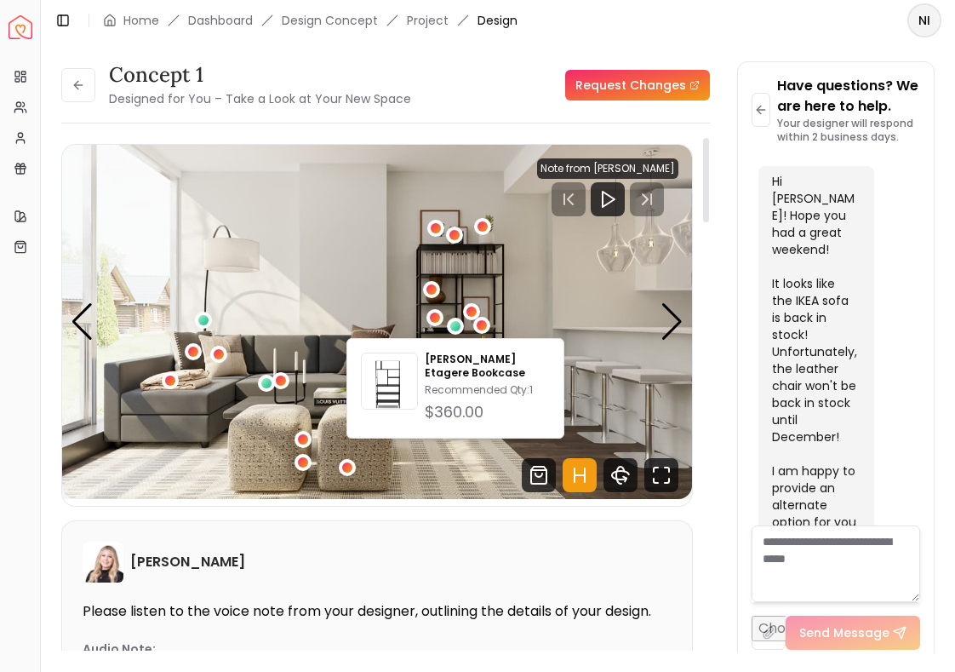
click at [536, 261] on img "1 / 5" at bounding box center [377, 322] width 630 height 354
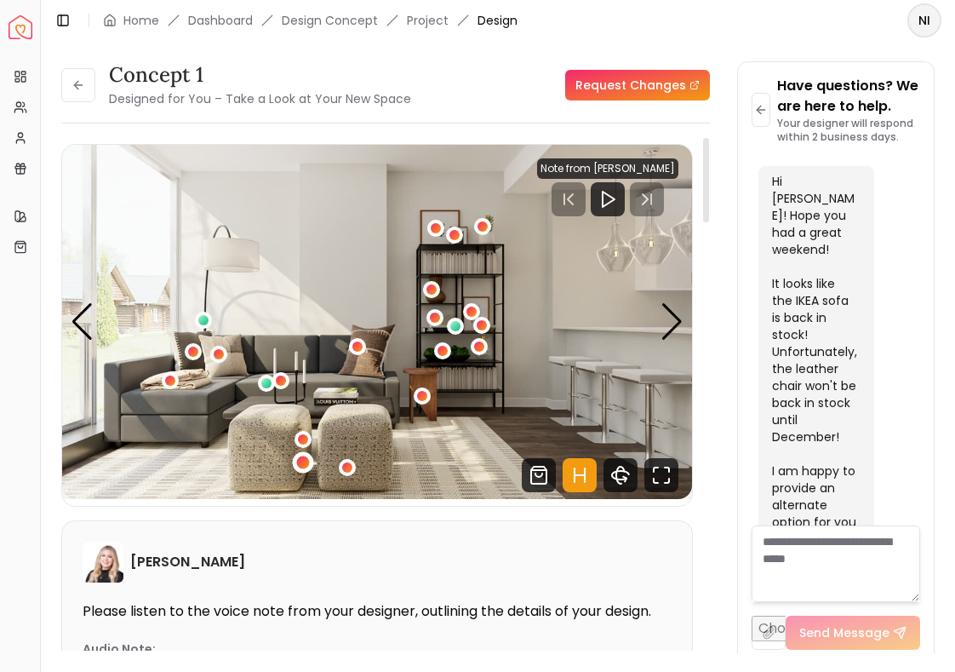
click at [302, 470] on div "1 / 5" at bounding box center [303, 462] width 21 height 21
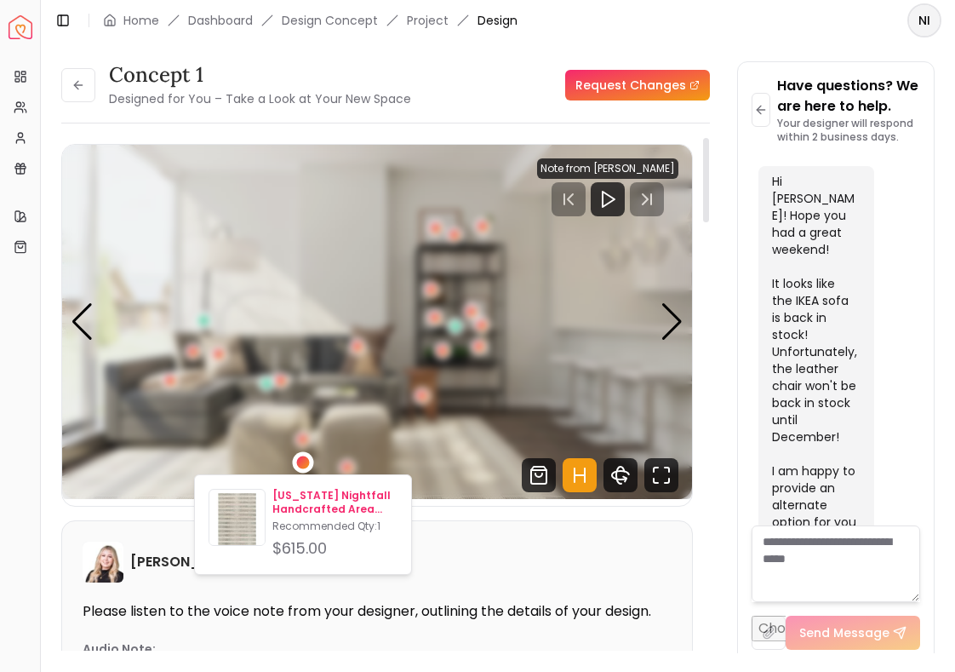
click at [308, 507] on p "[US_STATE] Nightfall Handcrafted Area Rug 8' x 10'" at bounding box center [334, 502] width 125 height 27
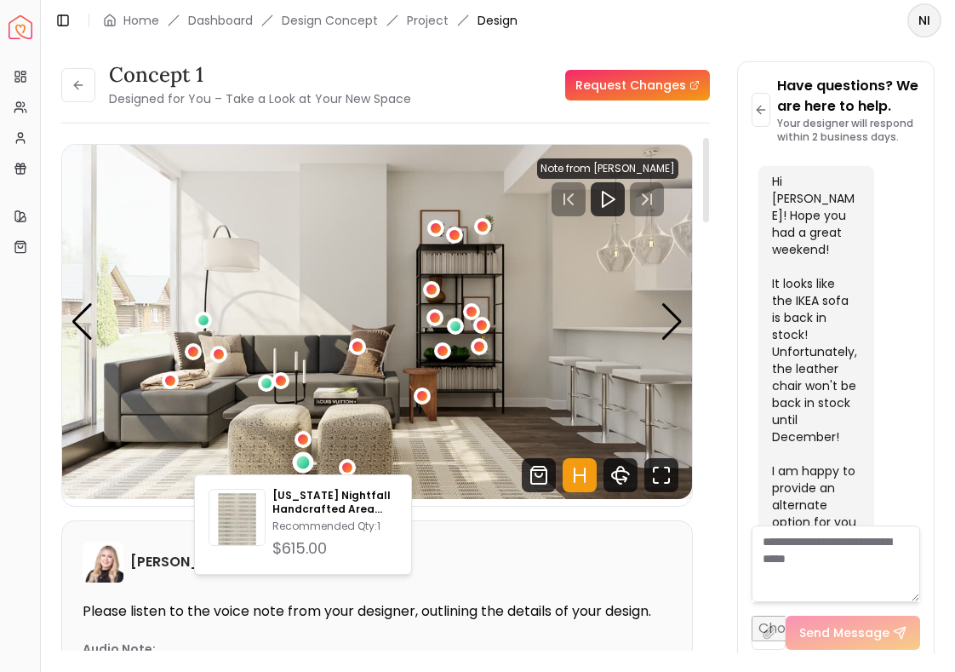
click at [476, 268] on img "1 / 5" at bounding box center [377, 322] width 630 height 354
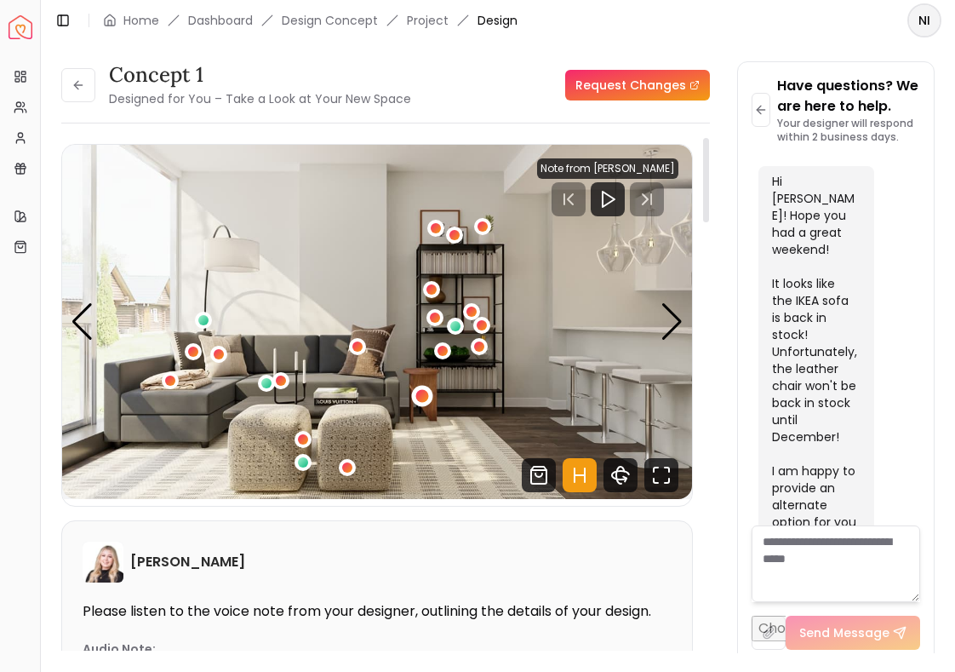
click at [421, 392] on div "1 / 5" at bounding box center [421, 396] width 13 height 13
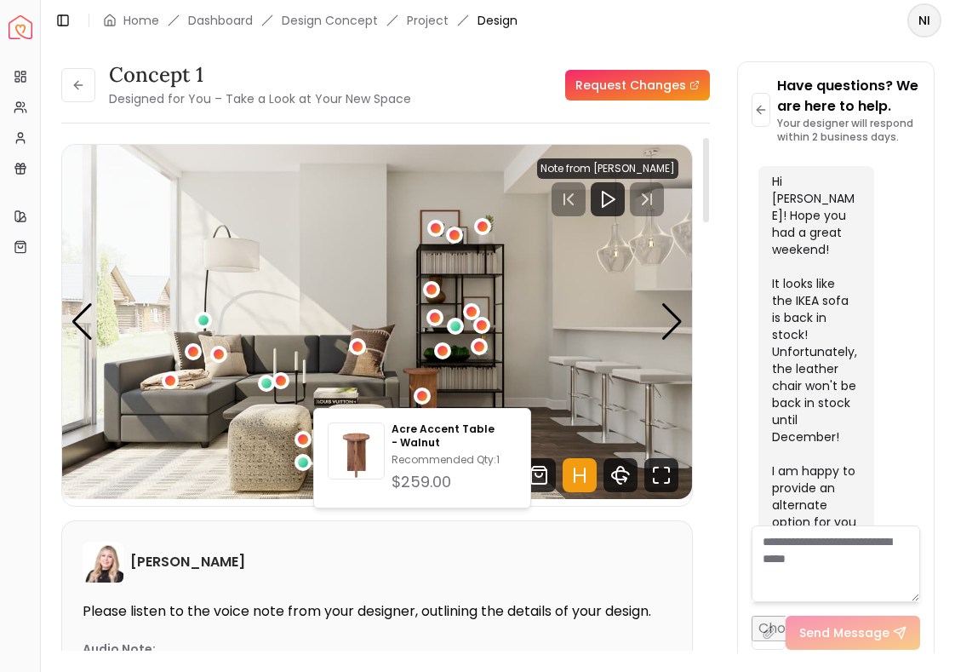
click at [422, 364] on img "1 / 5" at bounding box center [377, 322] width 630 height 354
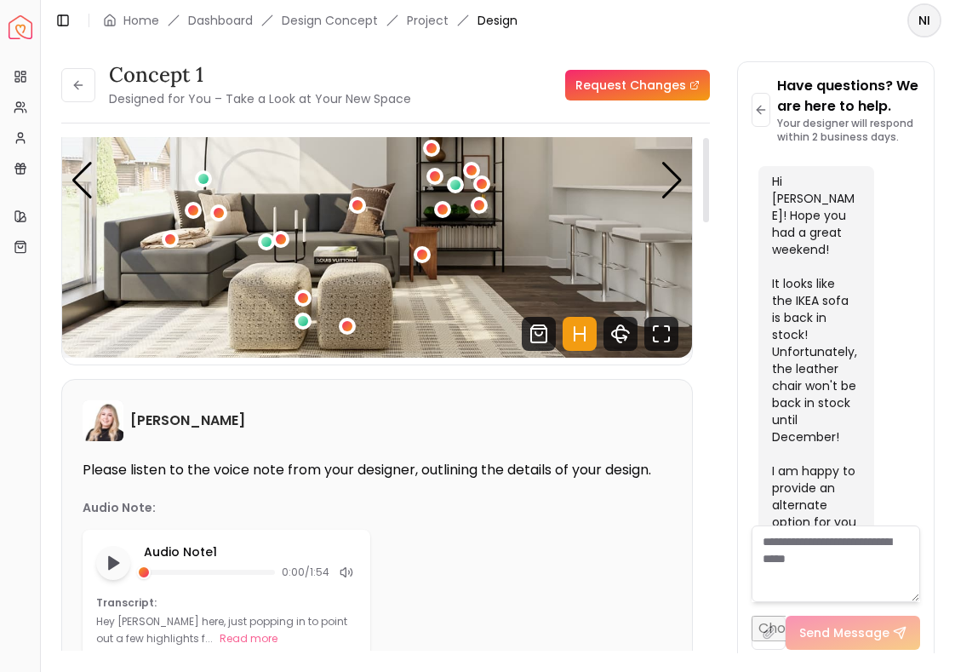
scroll to position [0, 0]
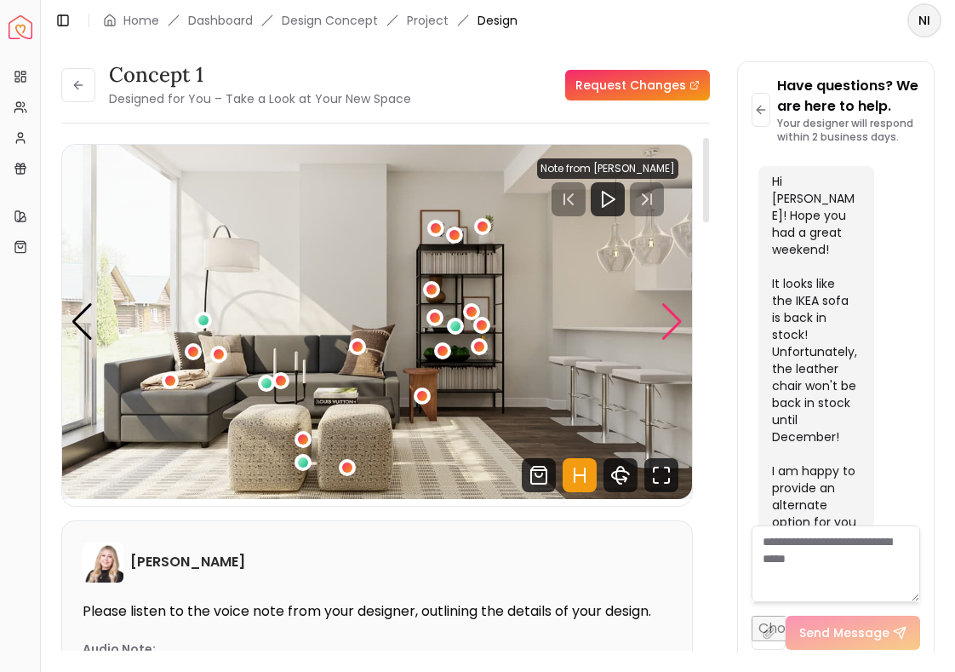
click at [662, 325] on div "Next slide" at bounding box center [672, 321] width 23 height 37
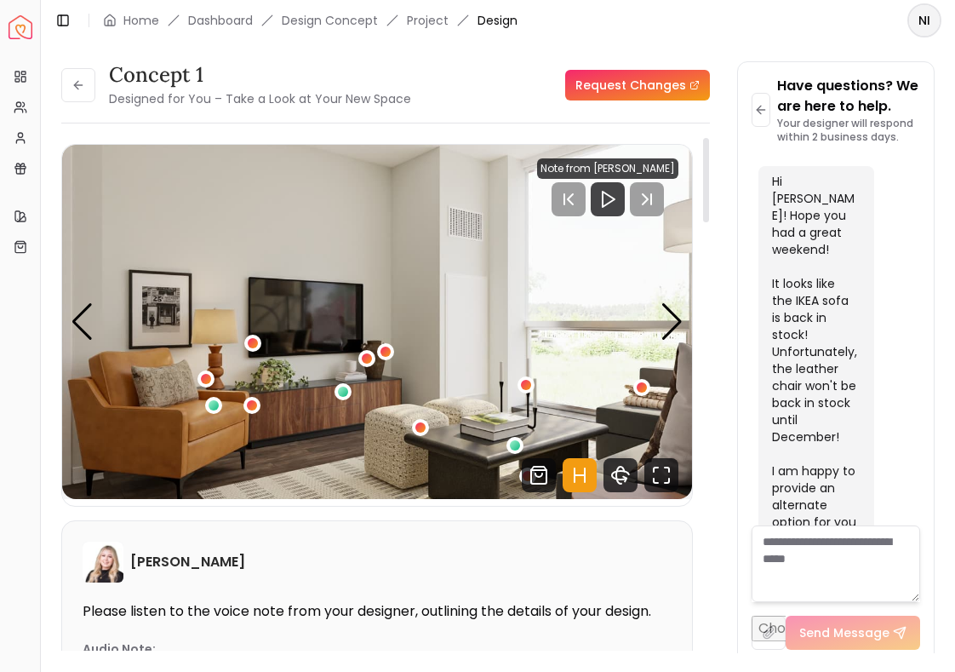
click at [656, 322] on img "2 / 5" at bounding box center [377, 322] width 630 height 354
click at [266, 377] on img "2 / 5" at bounding box center [377, 322] width 630 height 354
click at [250, 404] on div "2 / 5" at bounding box center [251, 404] width 13 height 13
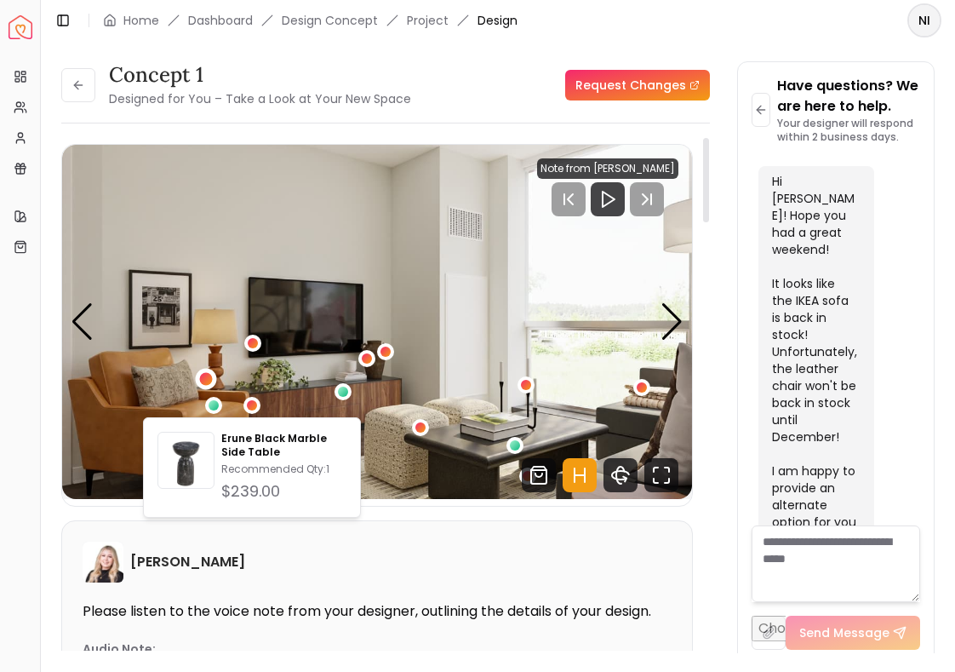
click at [212, 385] on div "2 / 5" at bounding box center [206, 379] width 21 height 21
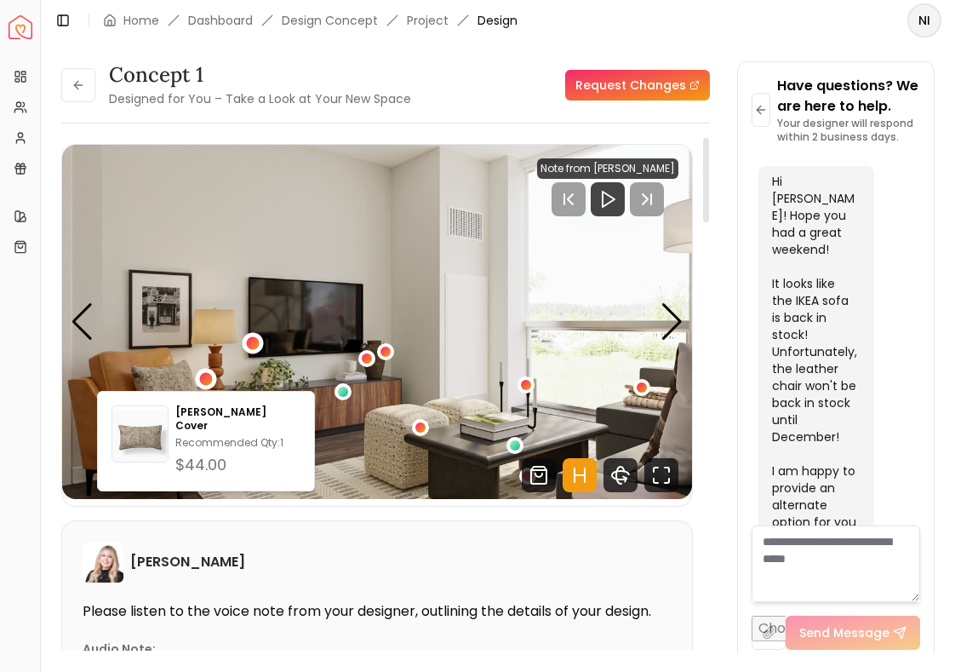
click at [249, 344] on div "2 / 5" at bounding box center [252, 342] width 13 height 13
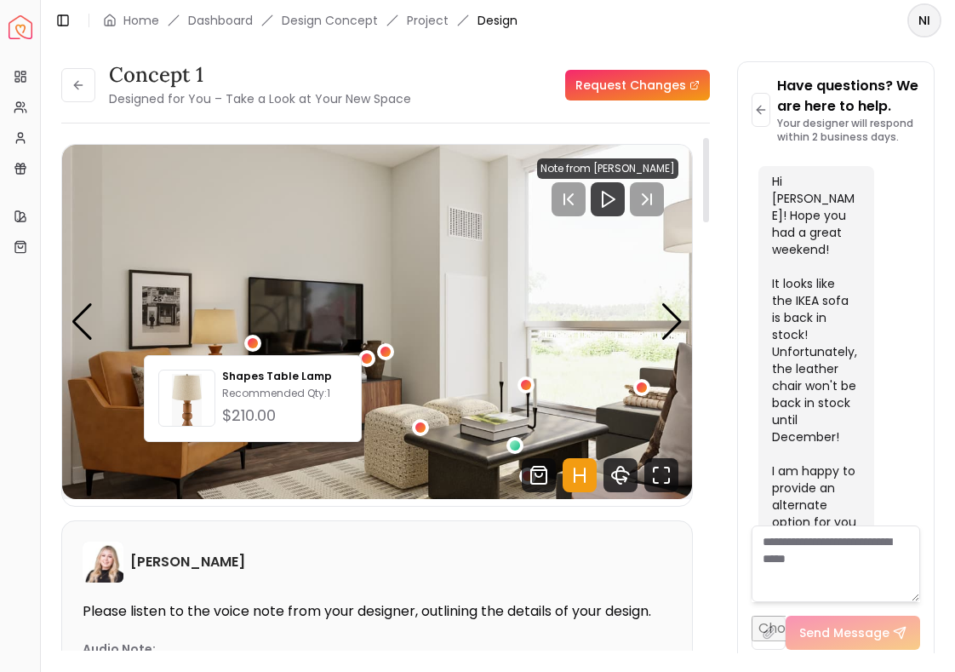
click at [375, 352] on img "2 / 5" at bounding box center [377, 322] width 630 height 354
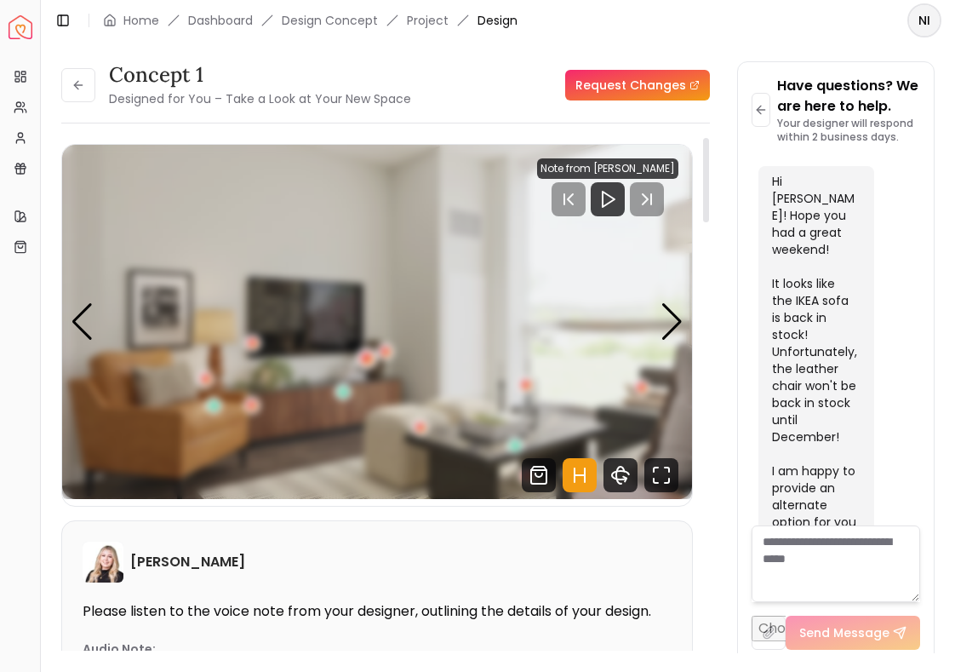
click at [366, 363] on div "2 / 5" at bounding box center [366, 358] width 13 height 13
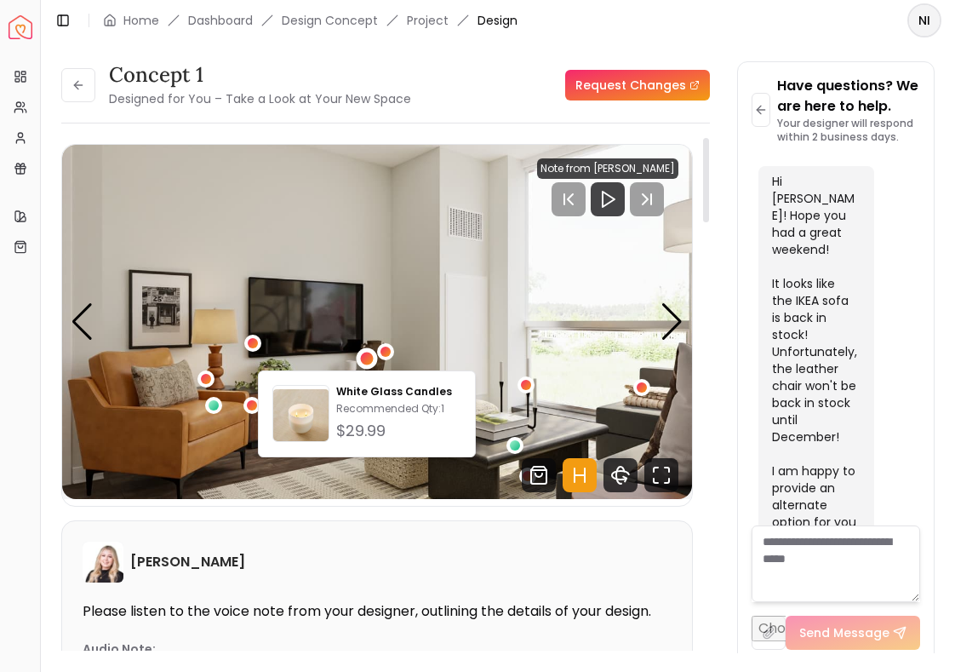
click at [397, 353] on img "2 / 5" at bounding box center [377, 322] width 630 height 354
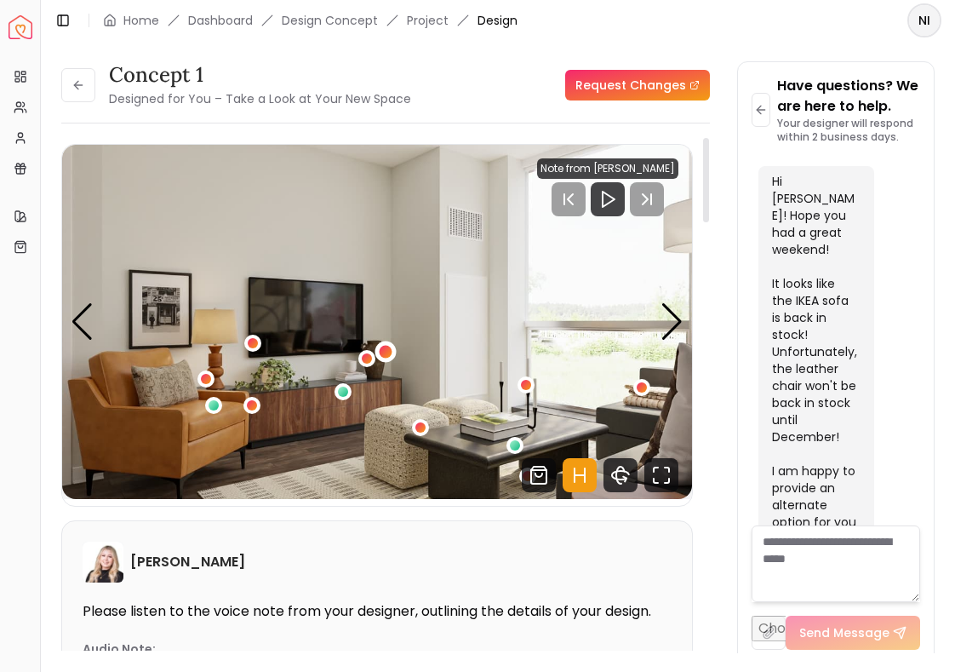
click at [386, 359] on div "2 / 5" at bounding box center [385, 351] width 21 height 21
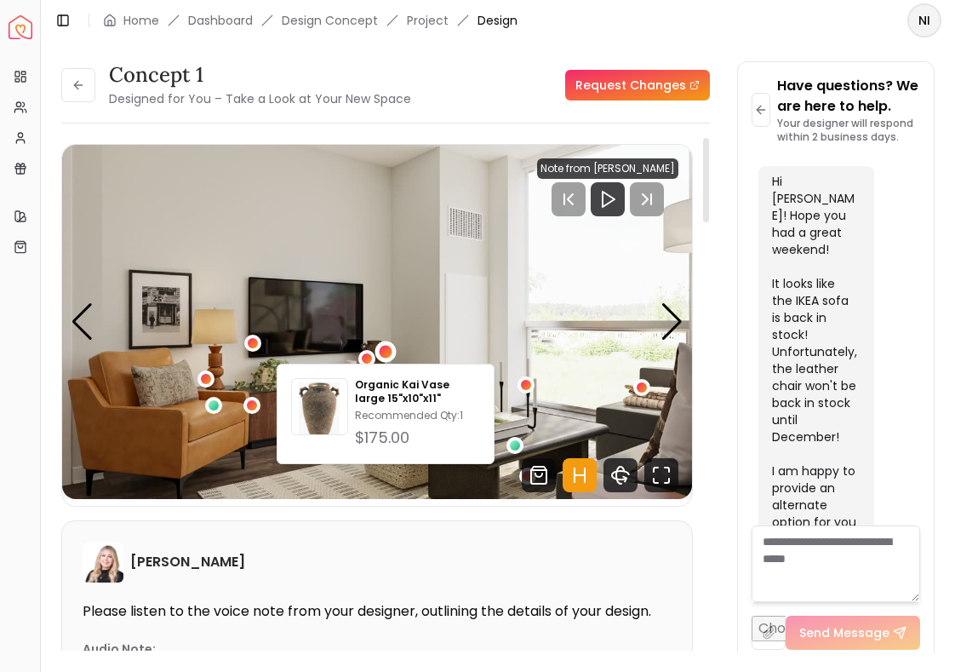
click at [332, 346] on img "2 / 5" at bounding box center [377, 322] width 630 height 354
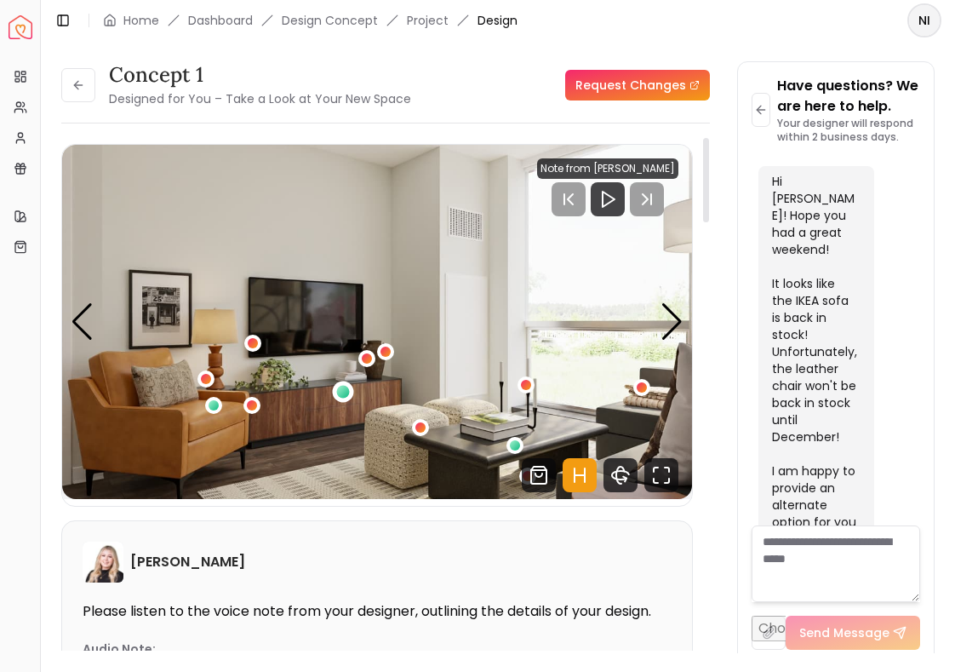
click at [341, 386] on div "2 / 5" at bounding box center [343, 391] width 21 height 21
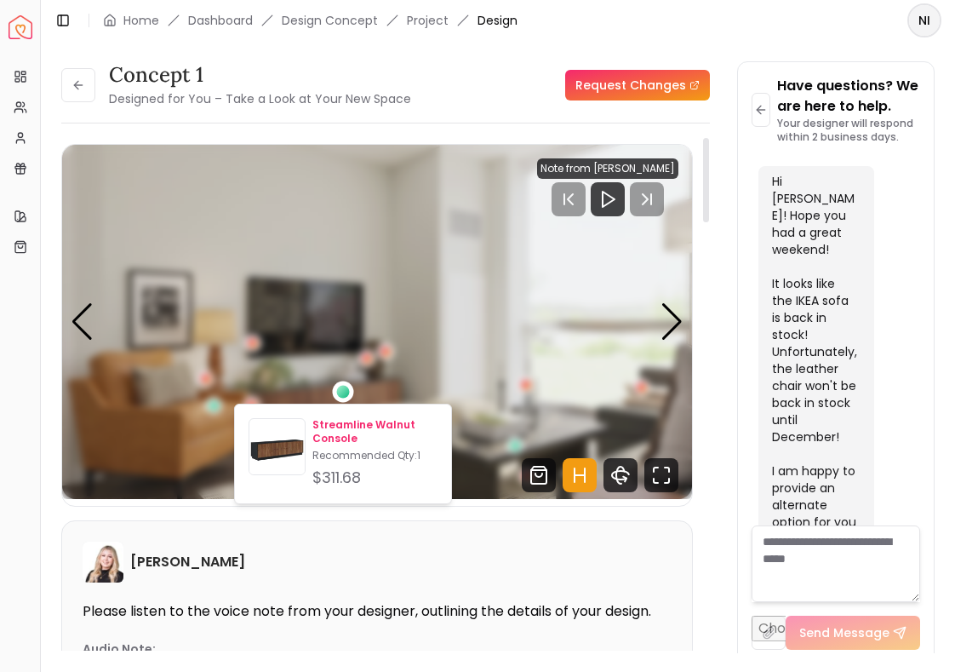
drag, startPoint x: 337, startPoint y: 410, endPoint x: 337, endPoint y: 420, distance: 9.4
click at [337, 420] on div "Streamline Walnut Console Recommended Qty: 1 $311.68" at bounding box center [343, 454] width 218 height 100
click at [337, 422] on p "Streamline Walnut Console" at bounding box center [374, 431] width 125 height 27
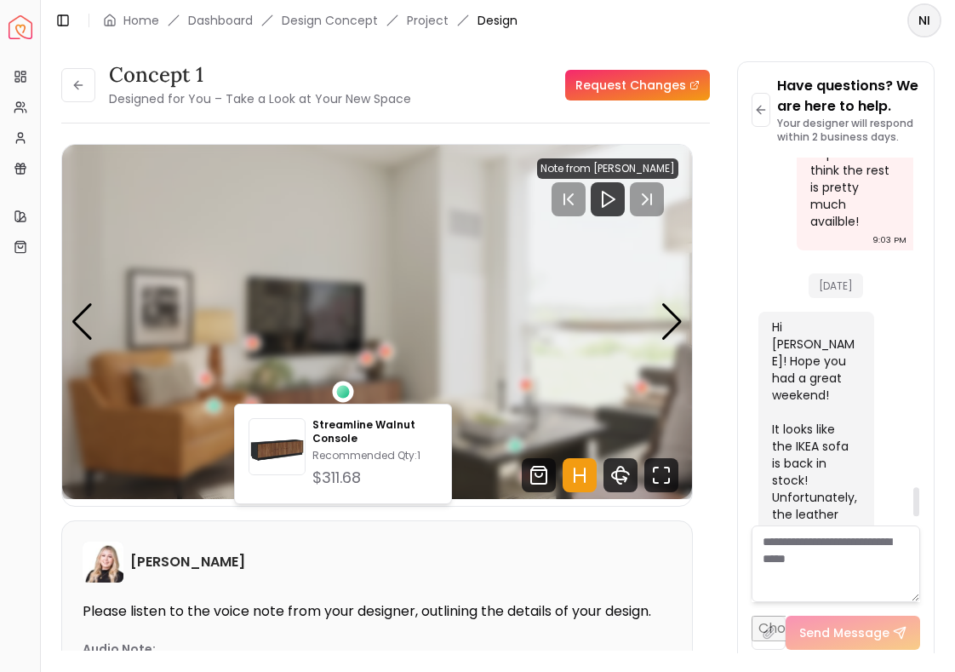
scroll to position [4141, 0]
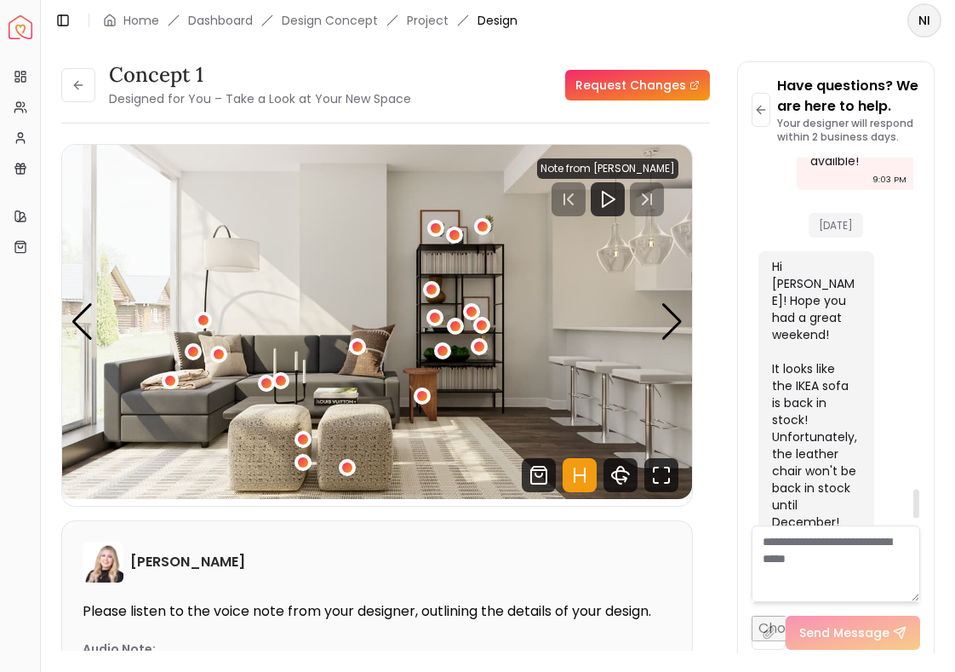
scroll to position [4311, 0]
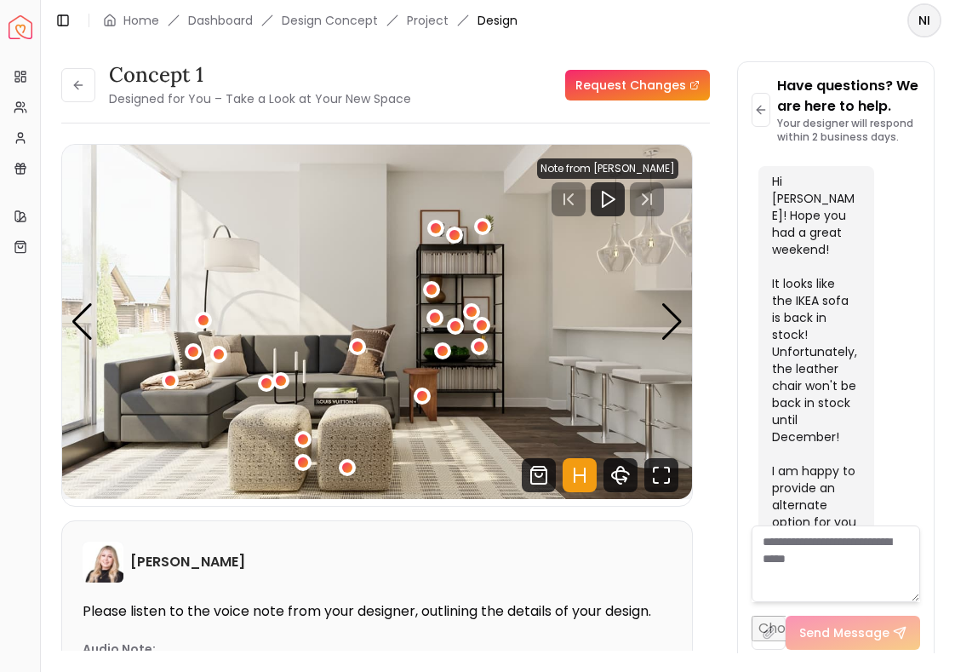
click at [830, 555] on textarea at bounding box center [836, 563] width 169 height 77
